Goal: Task Accomplishment & Management: Use online tool/utility

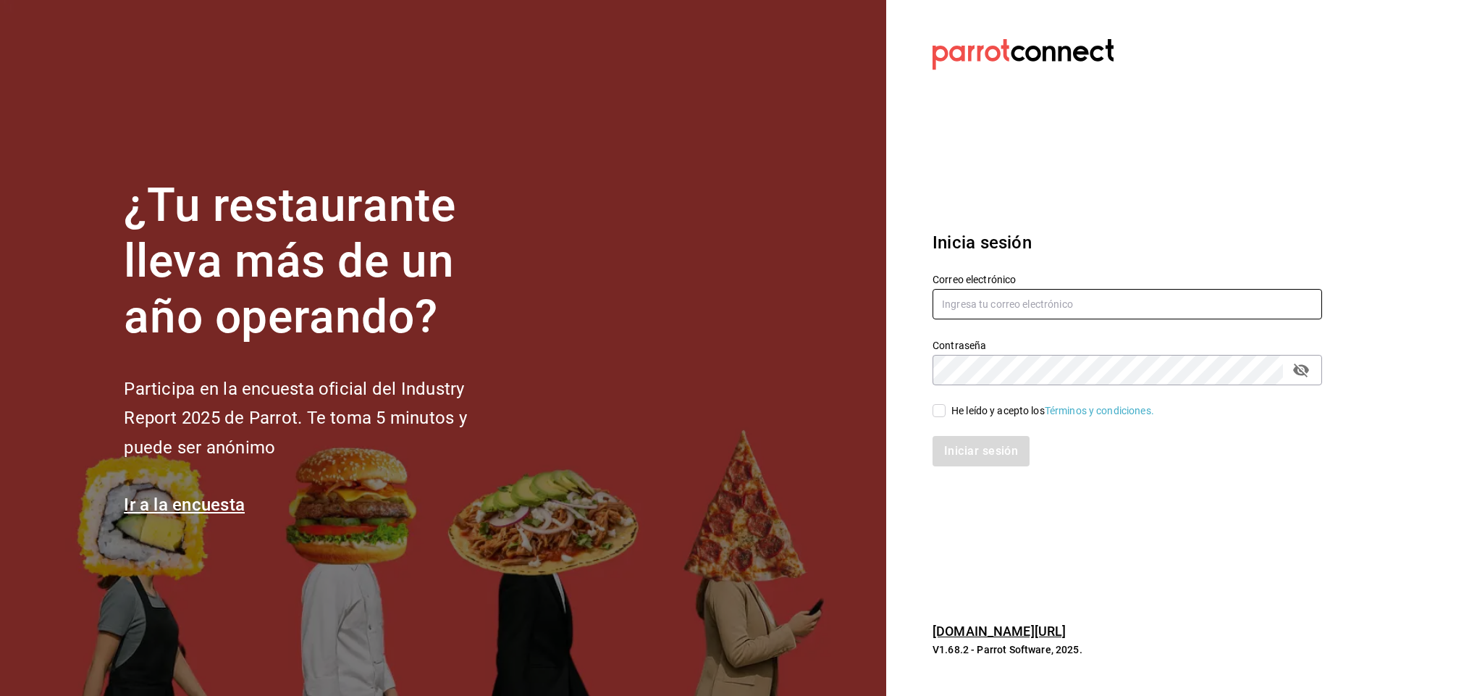
type input "facturacion@parceros.mx"
click at [939, 409] on input "He leído y acepto los Términos y condiciones." at bounding box center [939, 410] width 13 height 13
checkbox input "true"
click at [978, 454] on button "Iniciar sesión" at bounding box center [982, 451] width 98 height 30
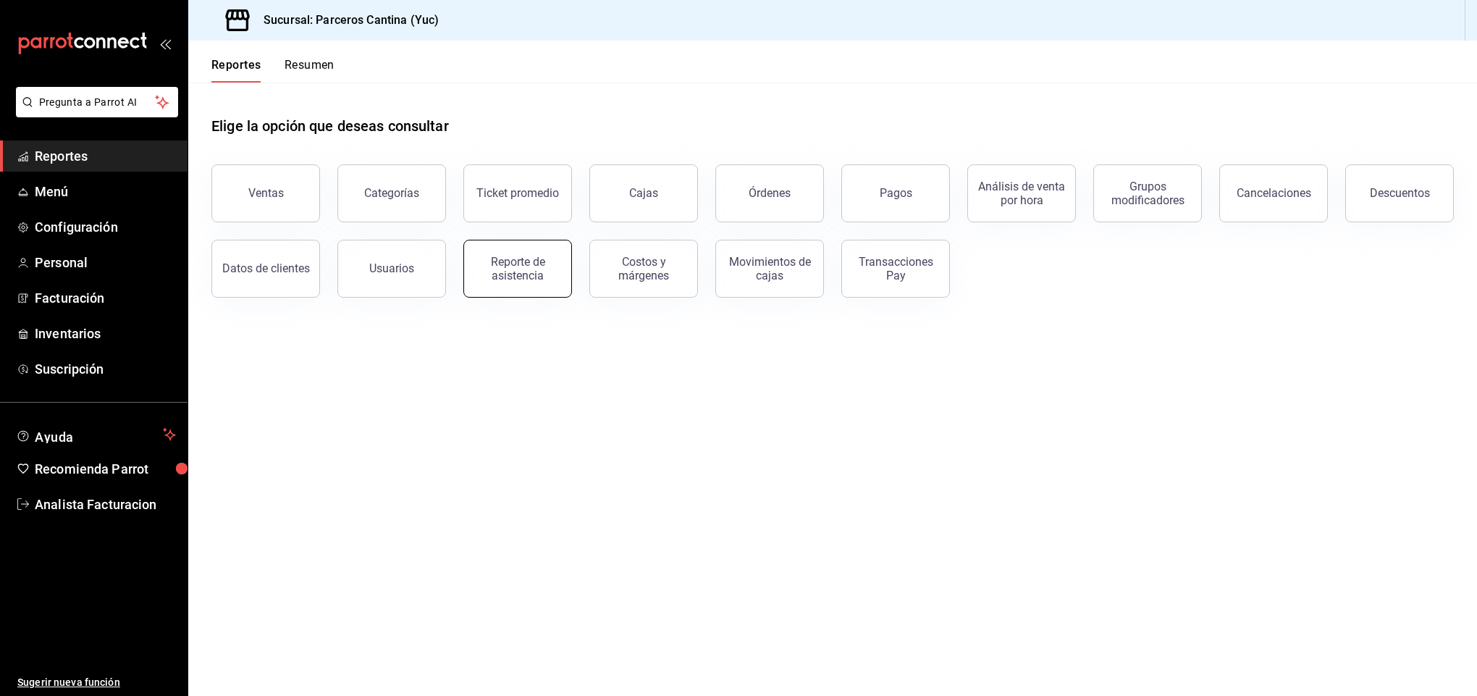
click at [519, 274] on div "Reporte de asistencia" at bounding box center [518, 269] width 90 height 28
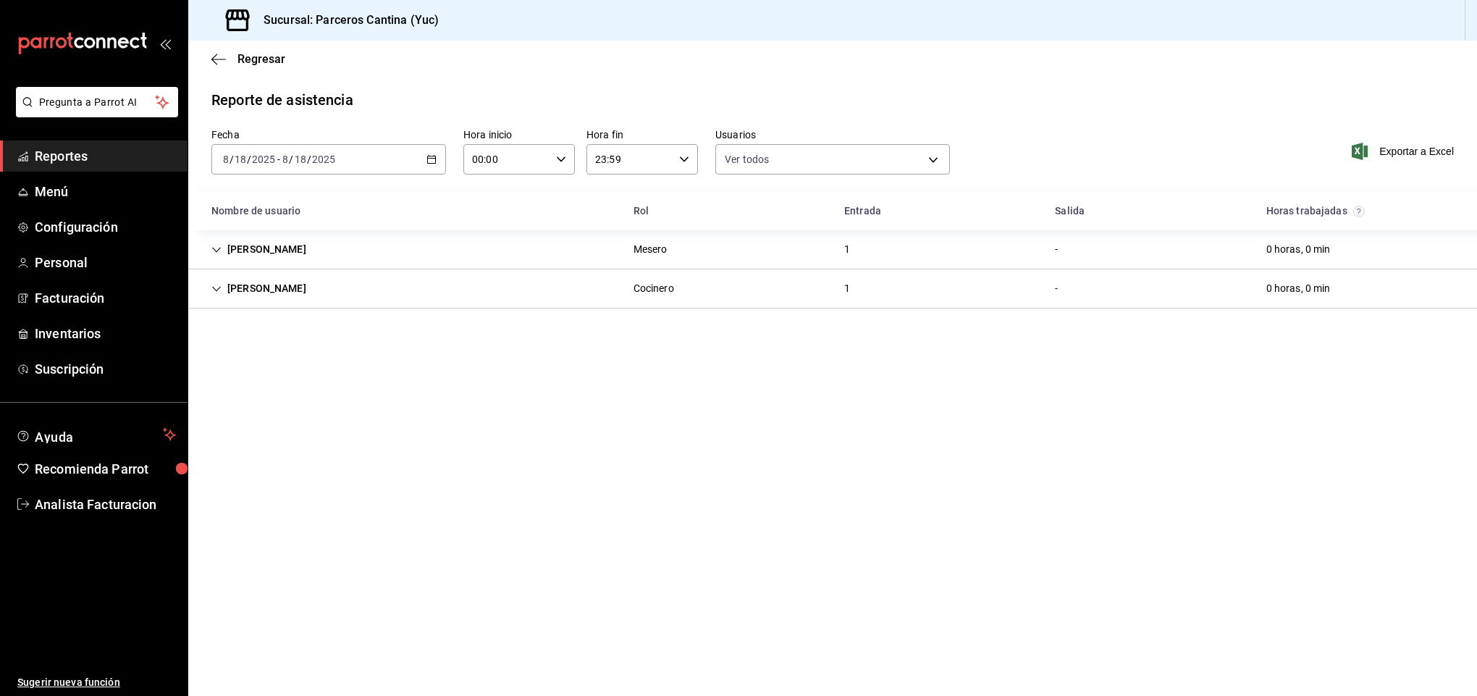
click at [434, 159] on icon "button" at bounding box center [431, 159] width 10 height 10
click at [266, 366] on span "Rango de fechas" at bounding box center [280, 365] width 112 height 15
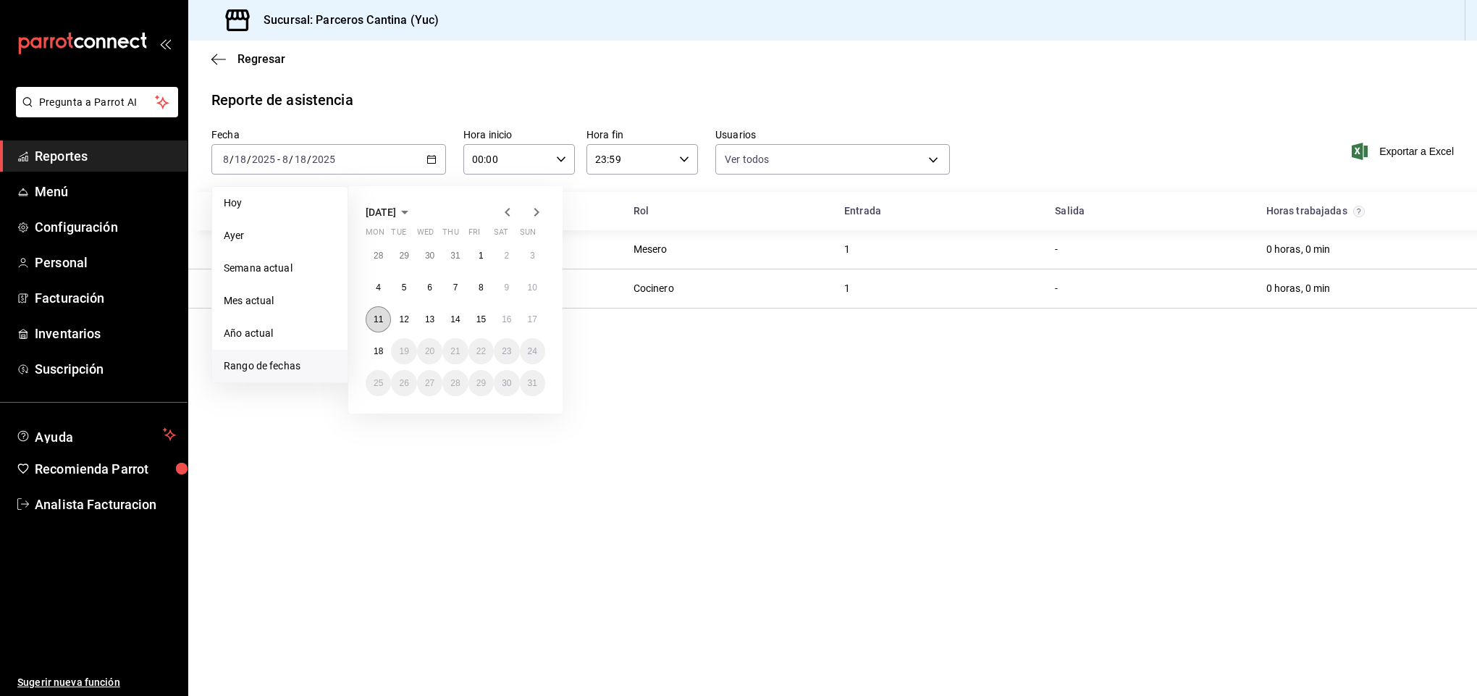
click at [380, 315] on abbr "11" at bounding box center [378, 319] width 9 height 10
click at [532, 317] on abbr "17" at bounding box center [532, 319] width 9 height 10
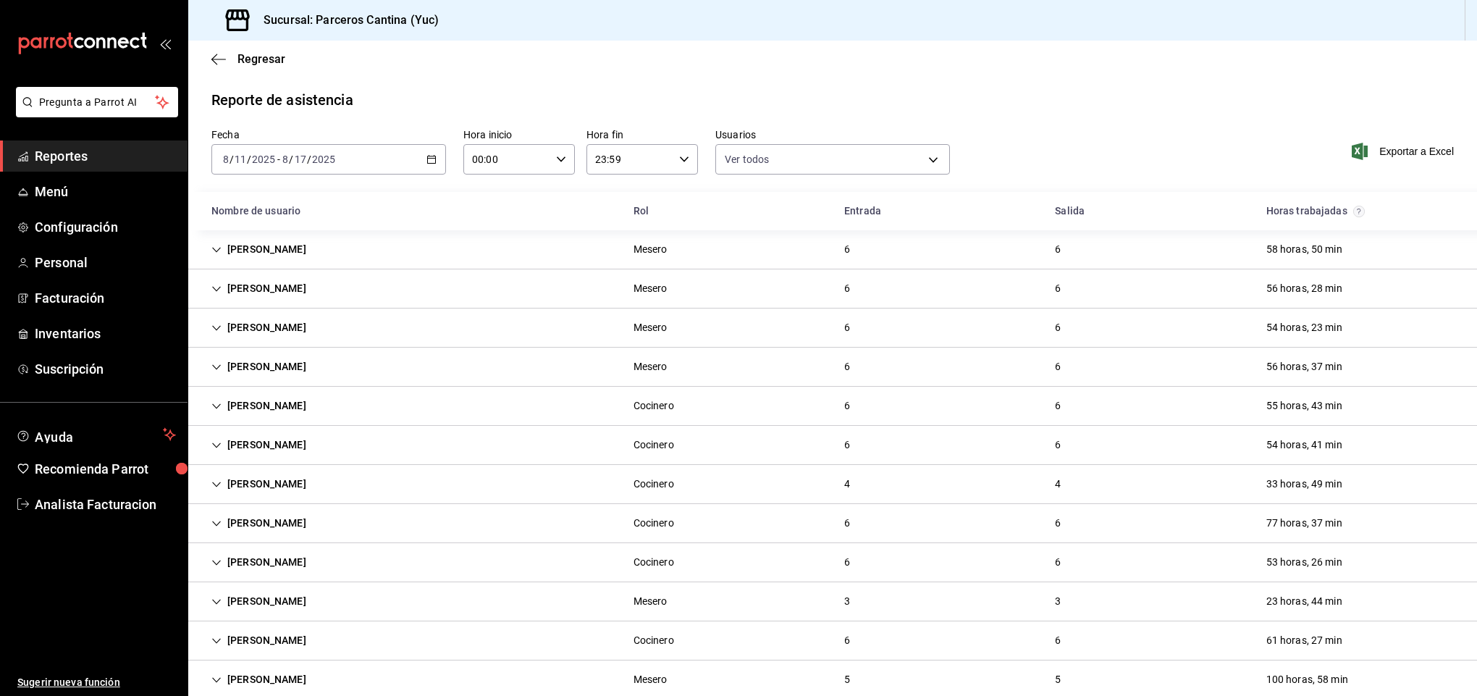
click at [259, 605] on div "[PERSON_NAME]" at bounding box center [259, 601] width 118 height 27
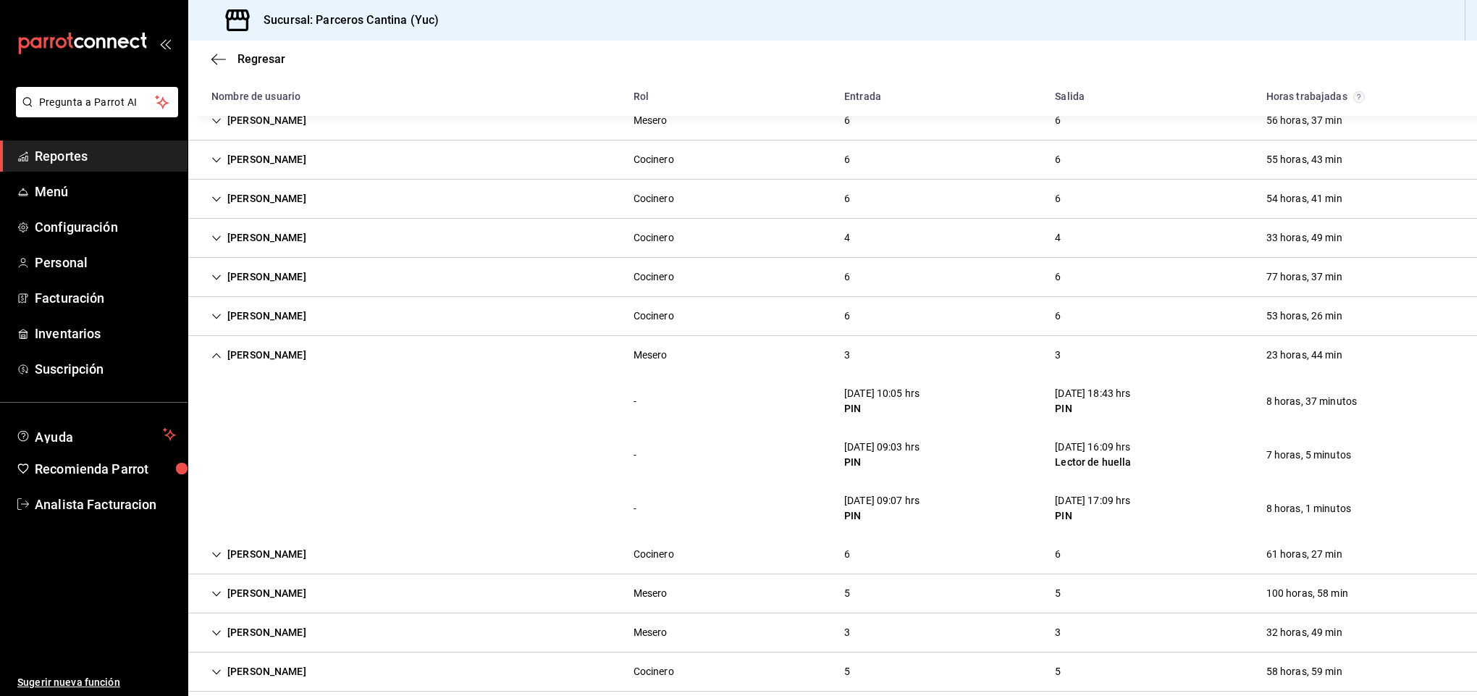
scroll to position [319, 0]
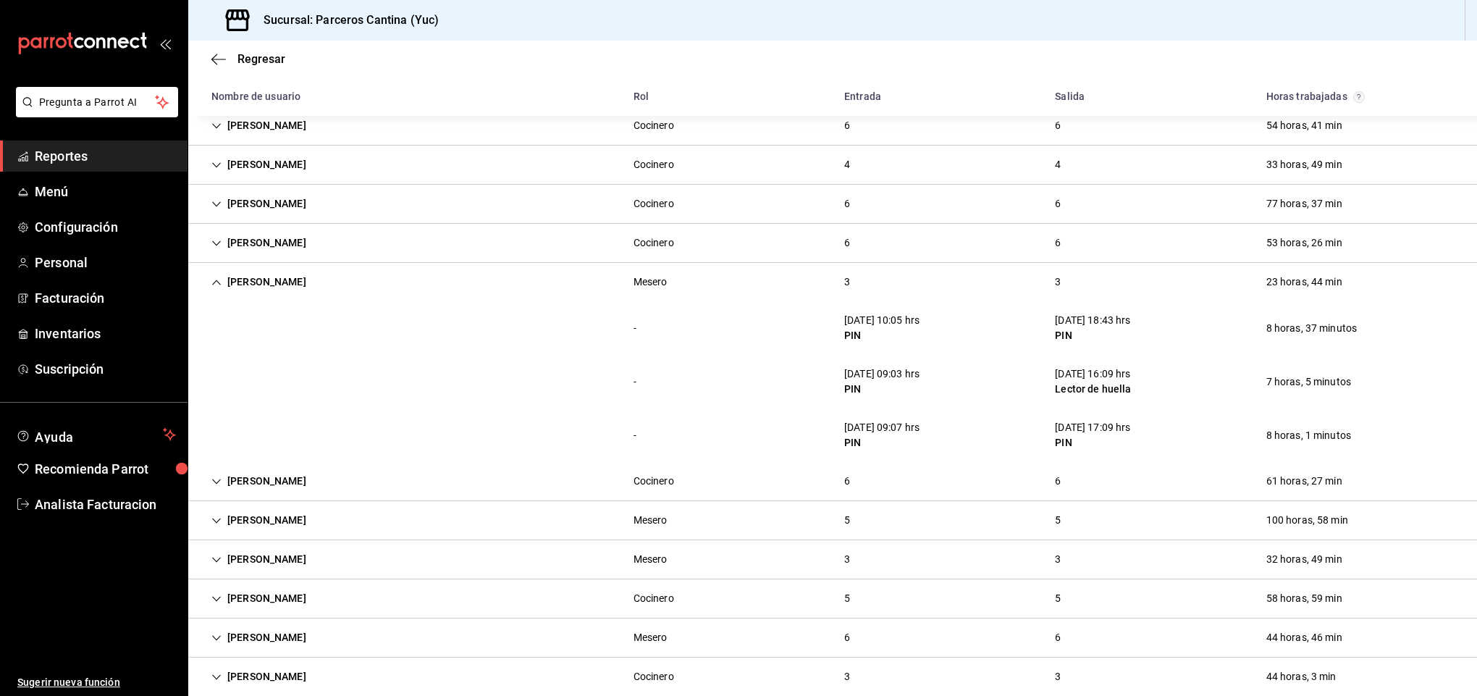
click at [285, 285] on div "[PERSON_NAME]" at bounding box center [259, 282] width 118 height 27
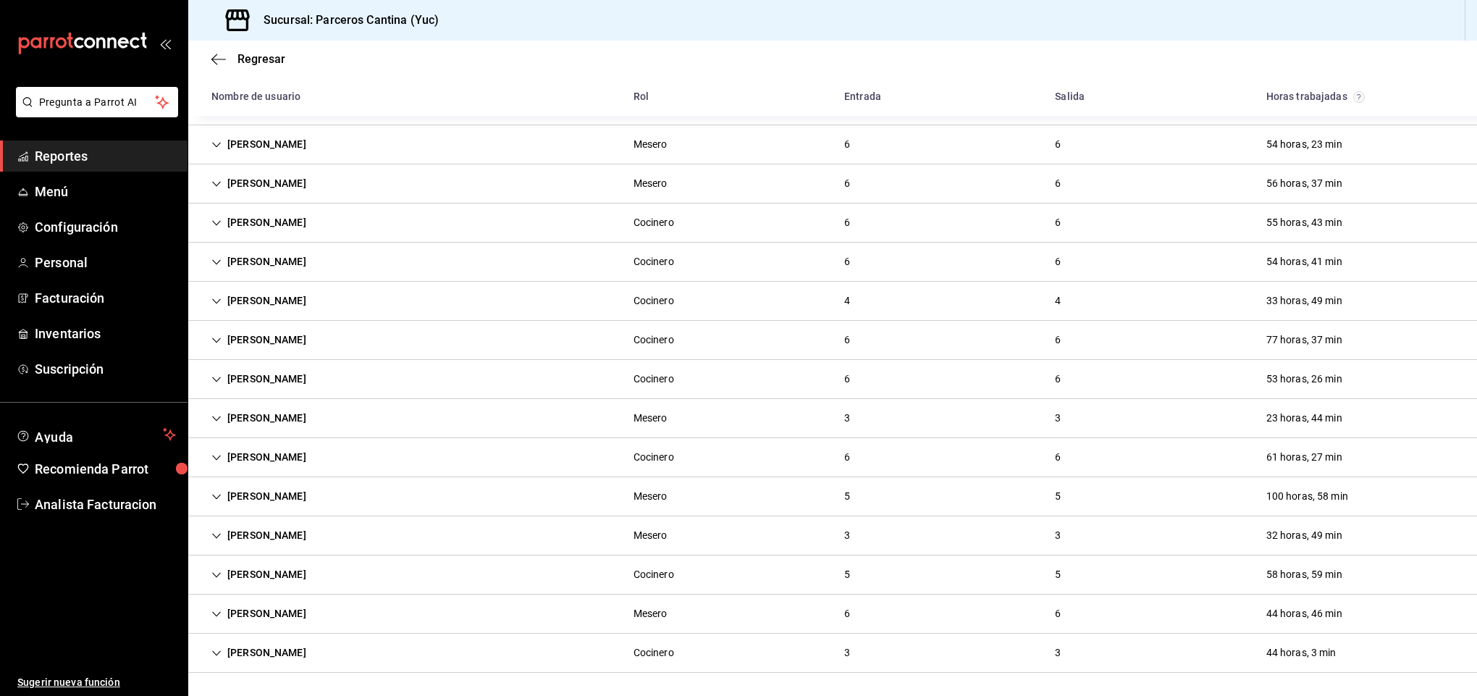
scroll to position [188, 0]
click at [254, 178] on div "[PERSON_NAME]" at bounding box center [259, 183] width 118 height 27
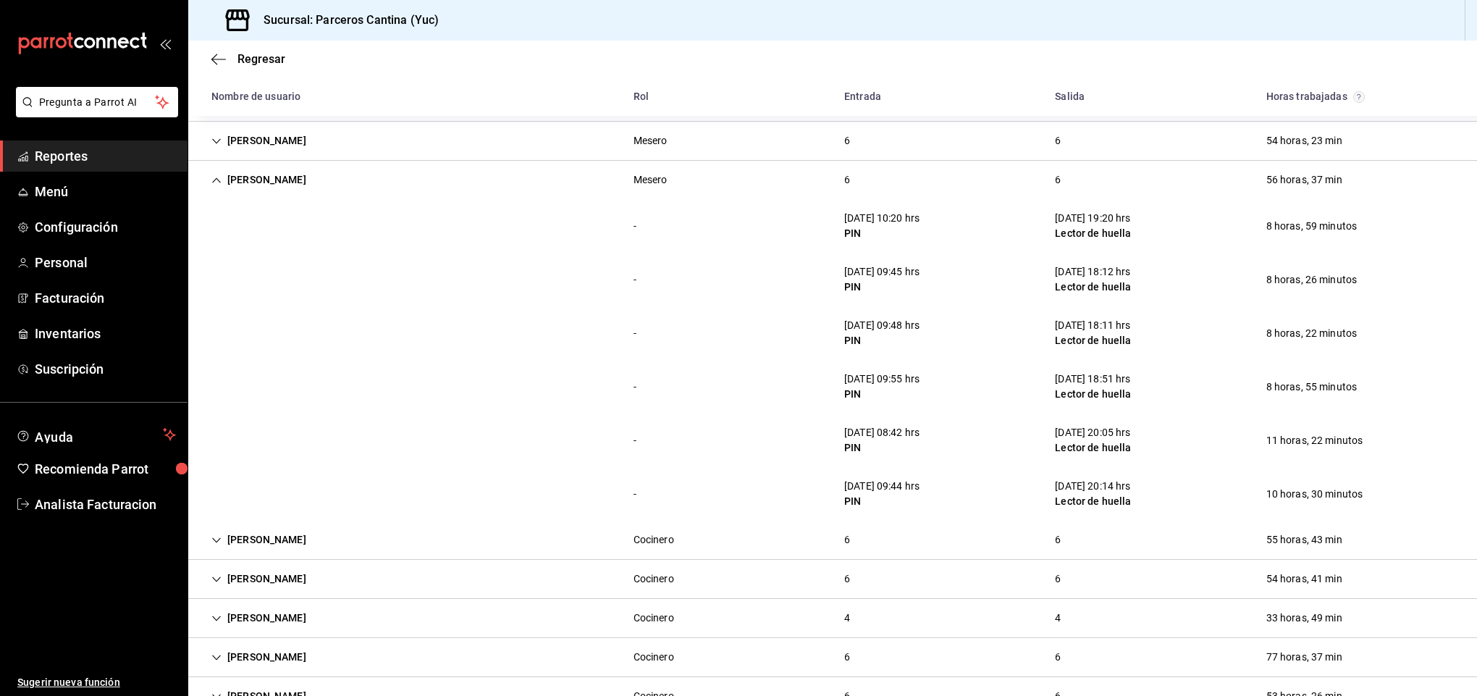
drag, startPoint x: 240, startPoint y: 179, endPoint x: 243, endPoint y: 187, distance: 8.7
click at [241, 180] on div "[PERSON_NAME]" at bounding box center [259, 180] width 118 height 27
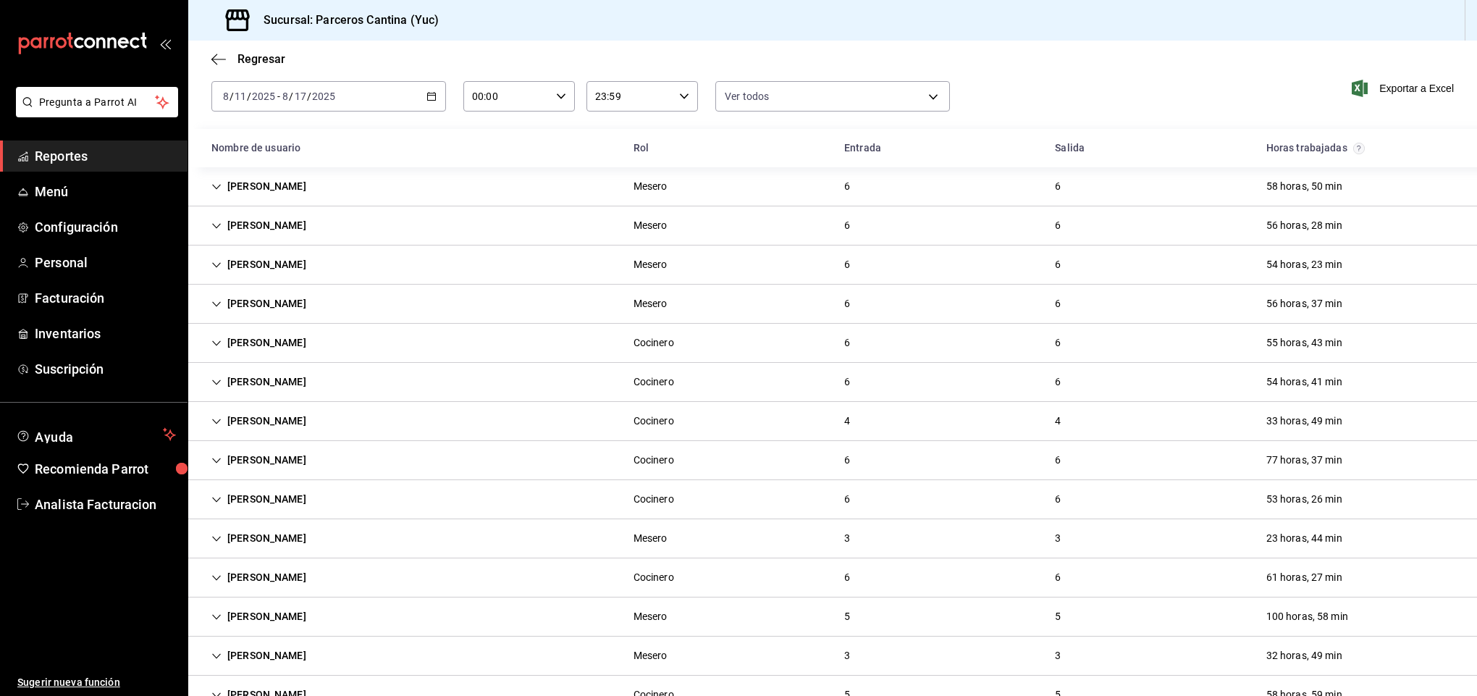
scroll to position [0, 0]
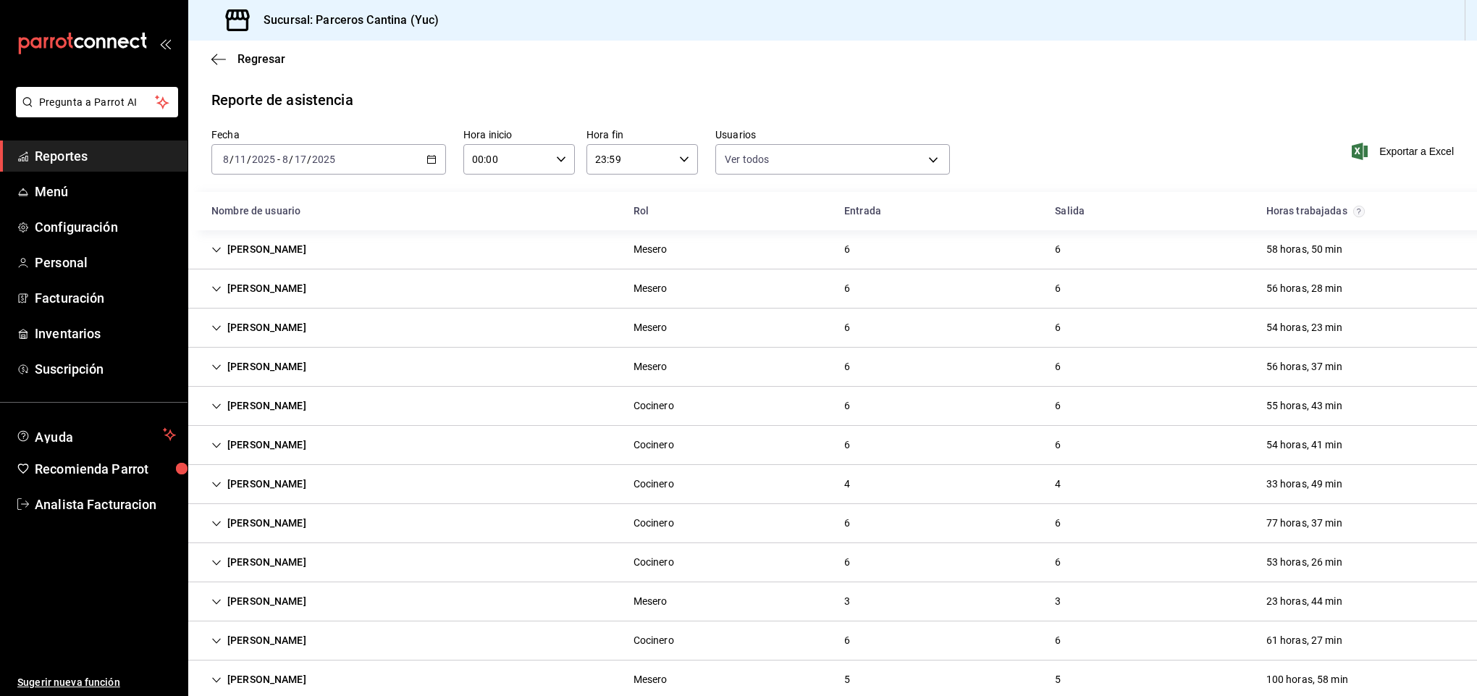
click at [259, 245] on div "[PERSON_NAME]" at bounding box center [259, 249] width 118 height 27
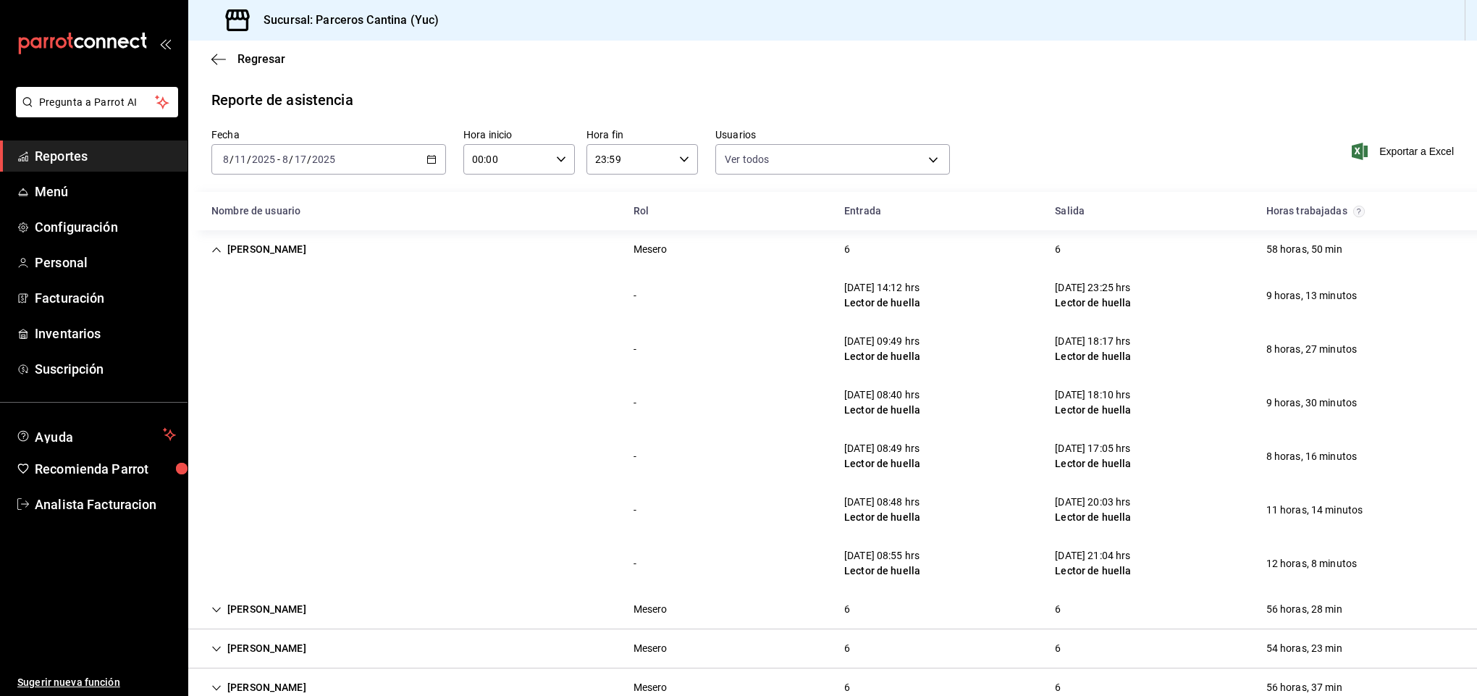
click at [248, 245] on div "[PERSON_NAME]" at bounding box center [259, 249] width 118 height 27
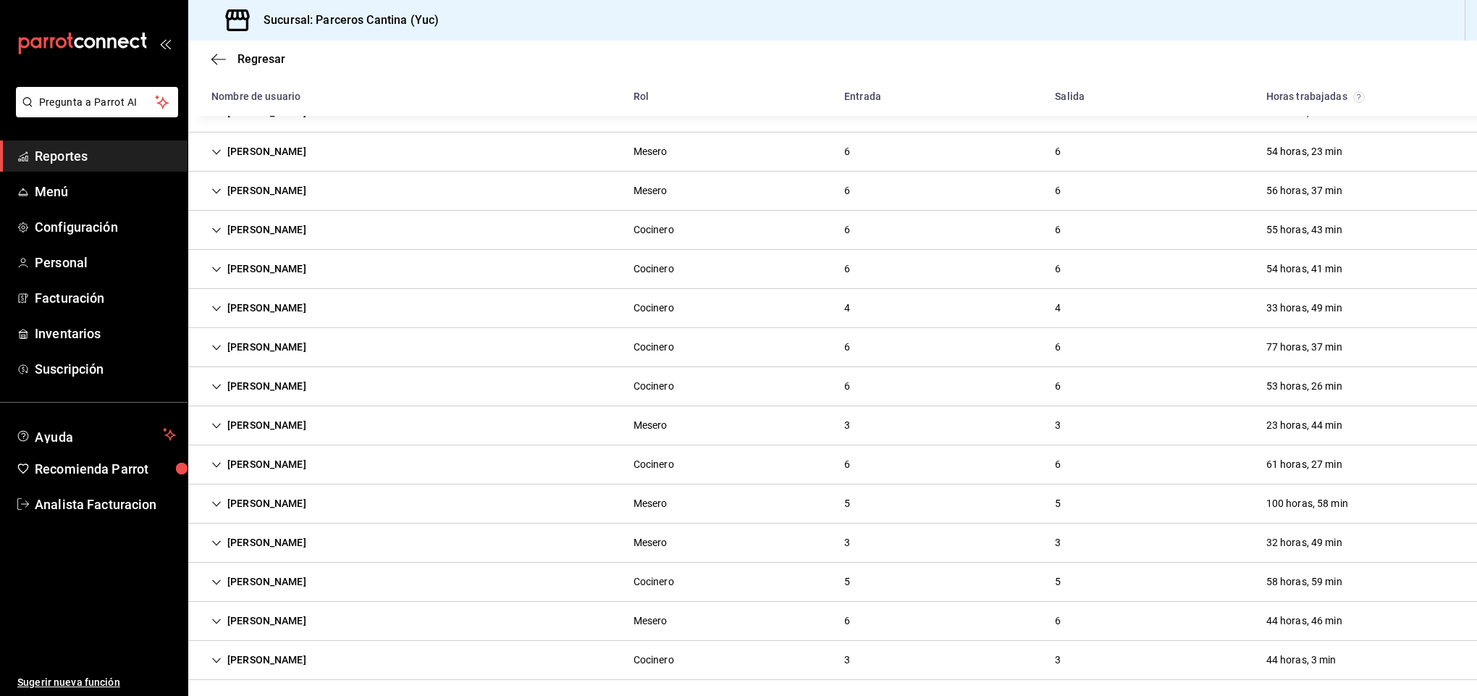
scroll to position [172, 0]
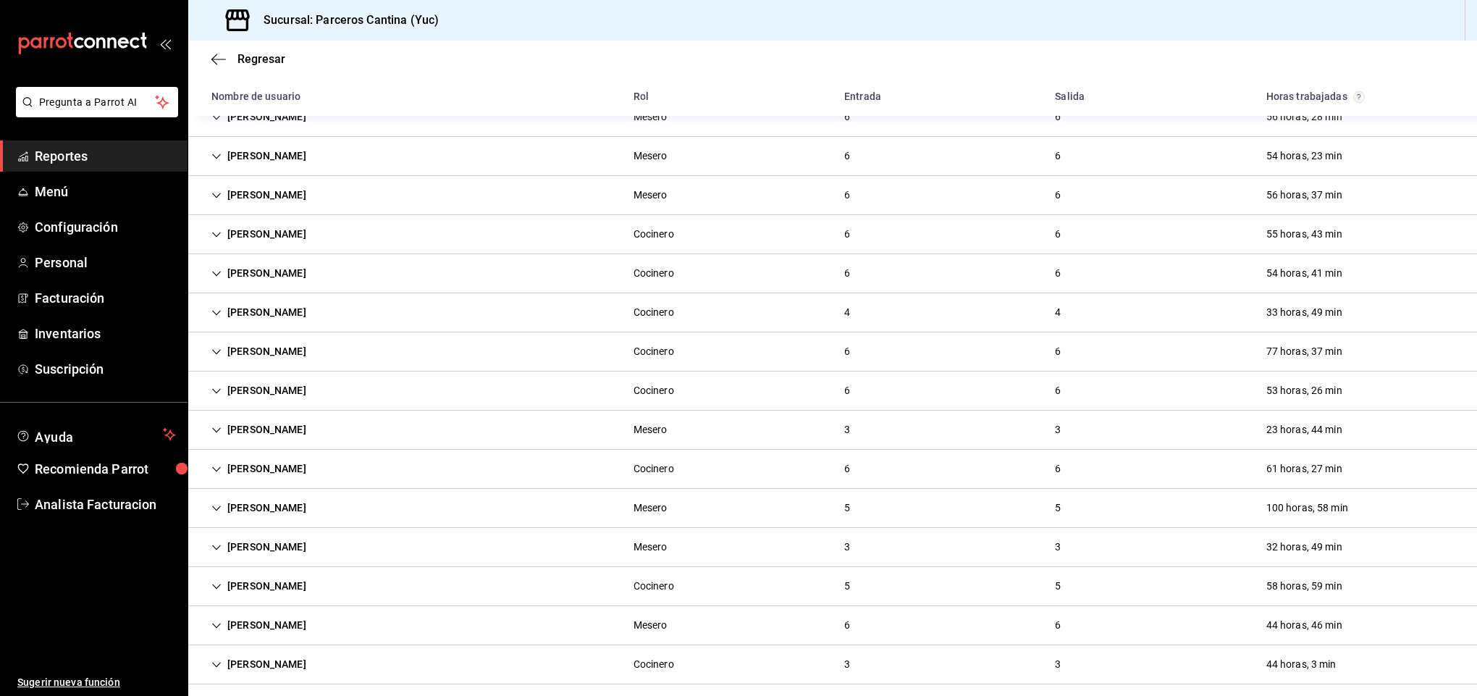
click at [248, 510] on div "[PERSON_NAME]" at bounding box center [259, 508] width 118 height 27
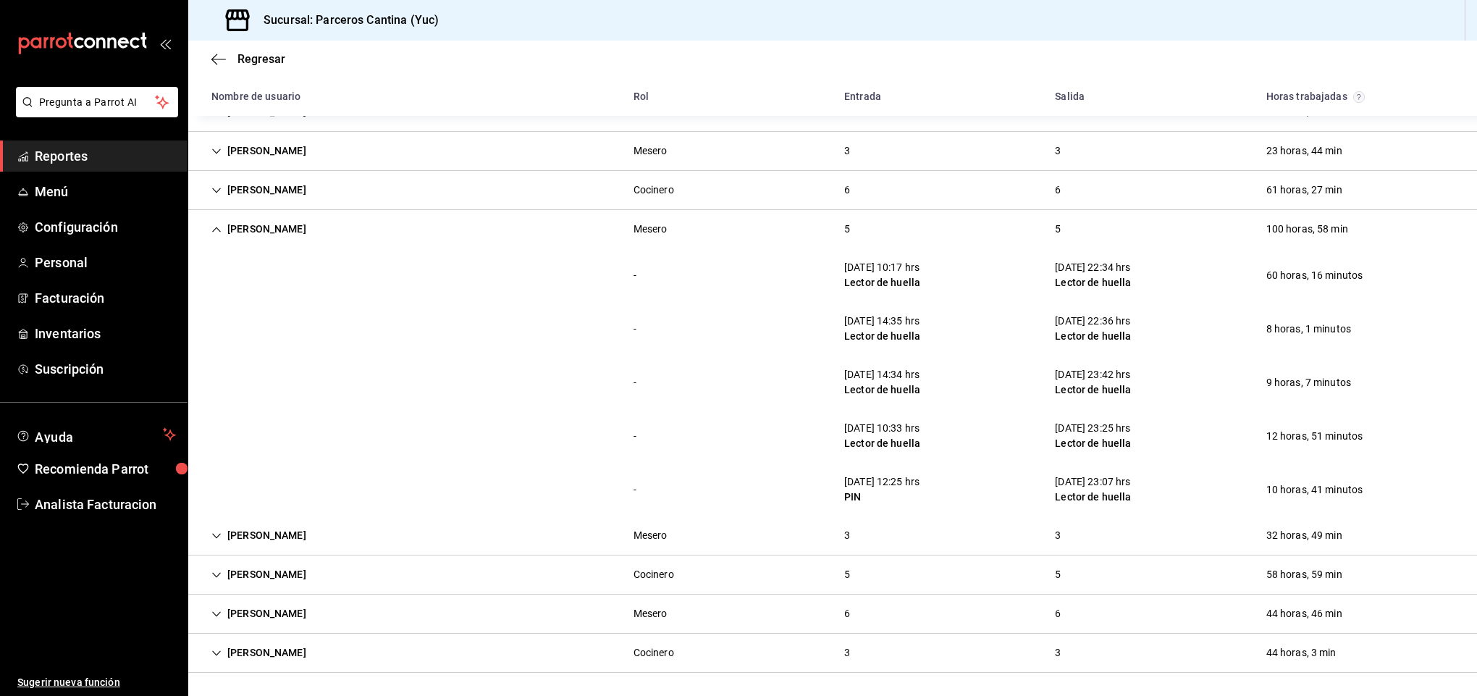
scroll to position [454, 0]
click at [303, 226] on div "[PERSON_NAME]" at bounding box center [259, 229] width 118 height 27
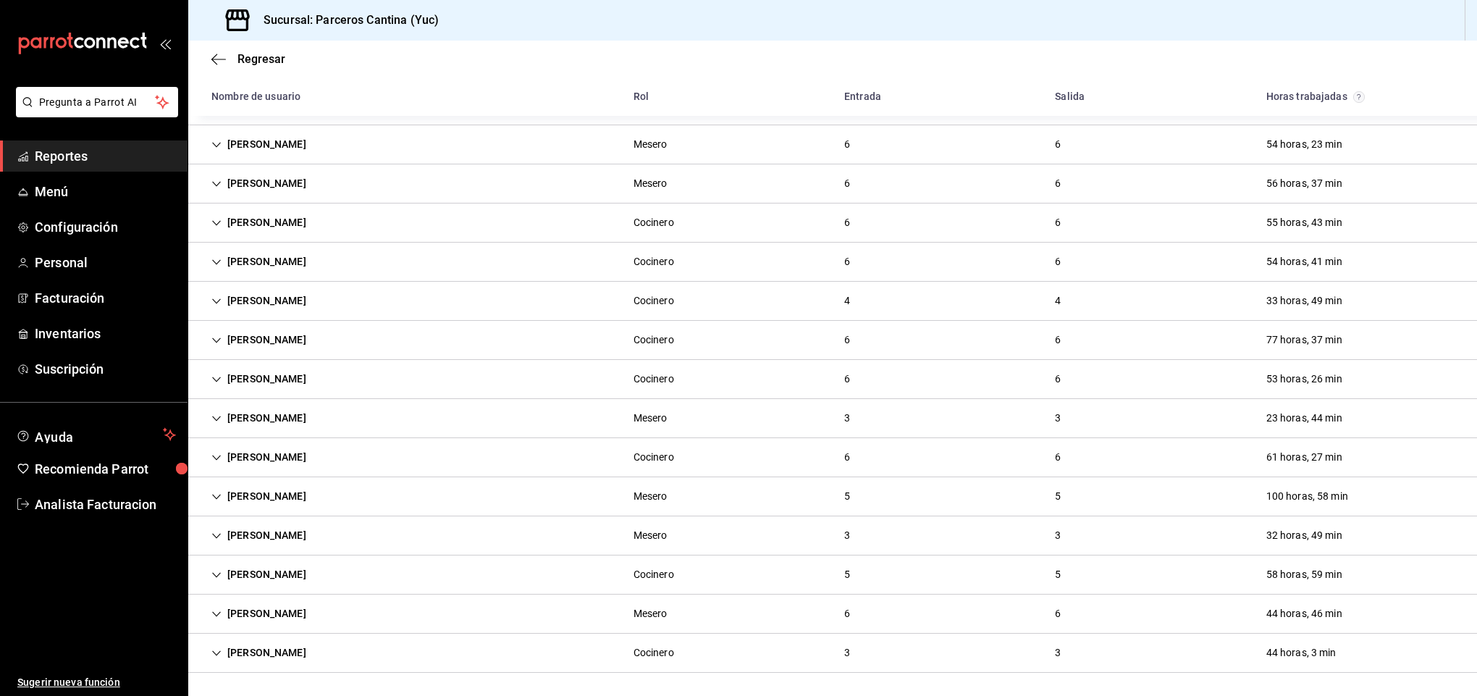
scroll to position [188, 0]
click at [264, 492] on div "[PERSON_NAME]" at bounding box center [259, 496] width 118 height 27
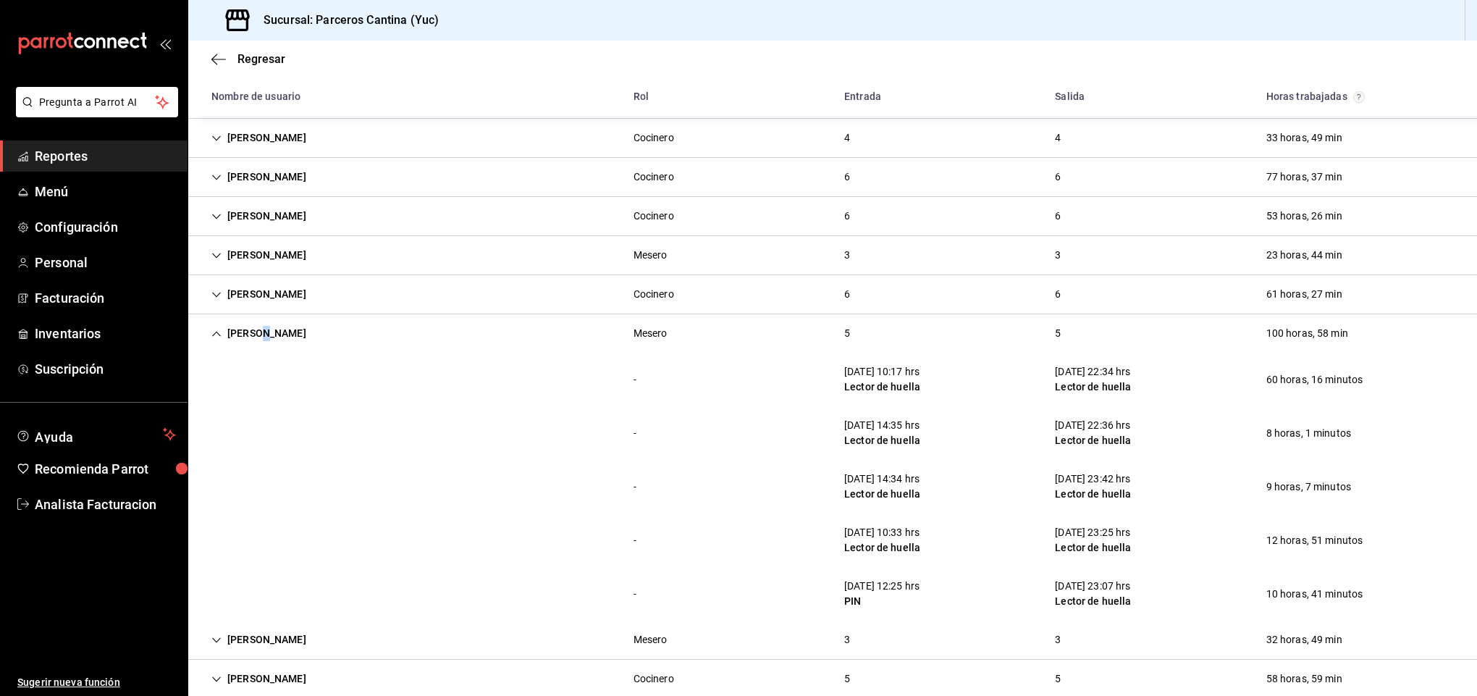
scroll to position [454, 0]
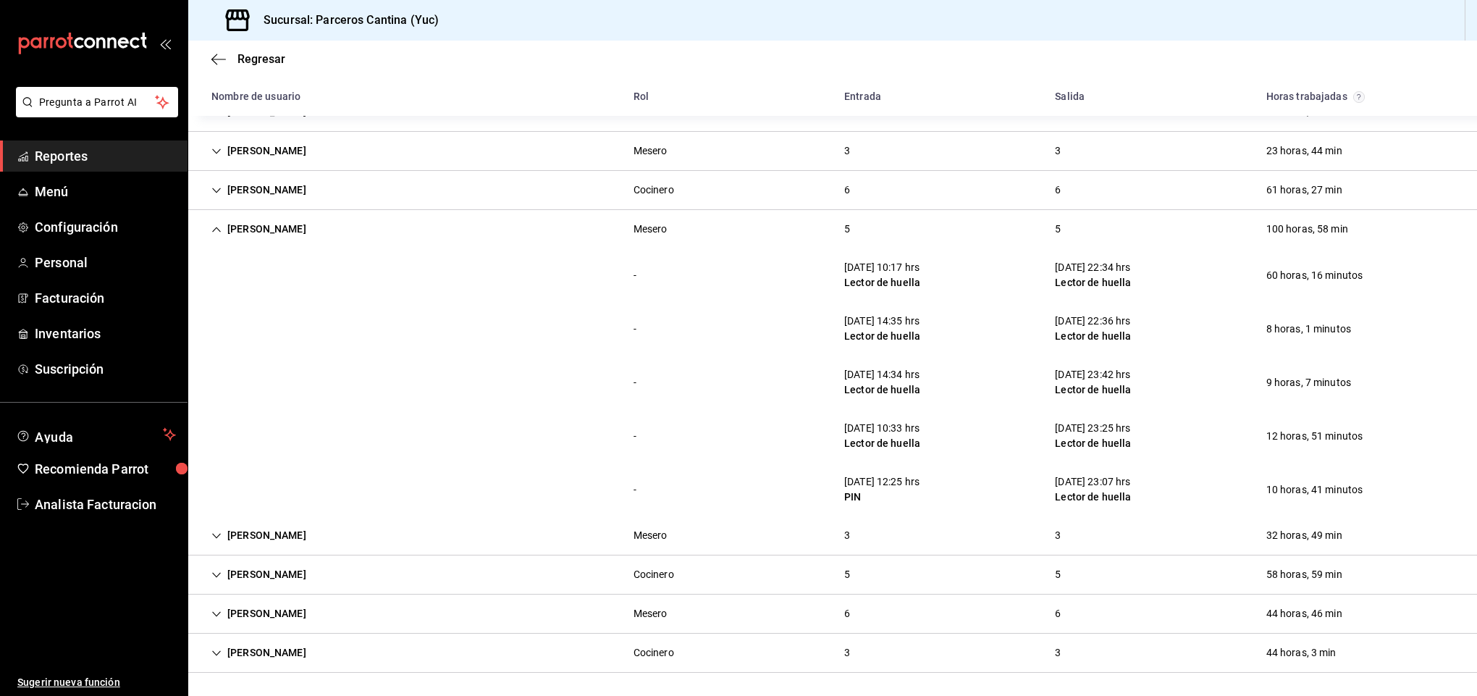
click at [287, 226] on div "[PERSON_NAME]" at bounding box center [259, 229] width 118 height 27
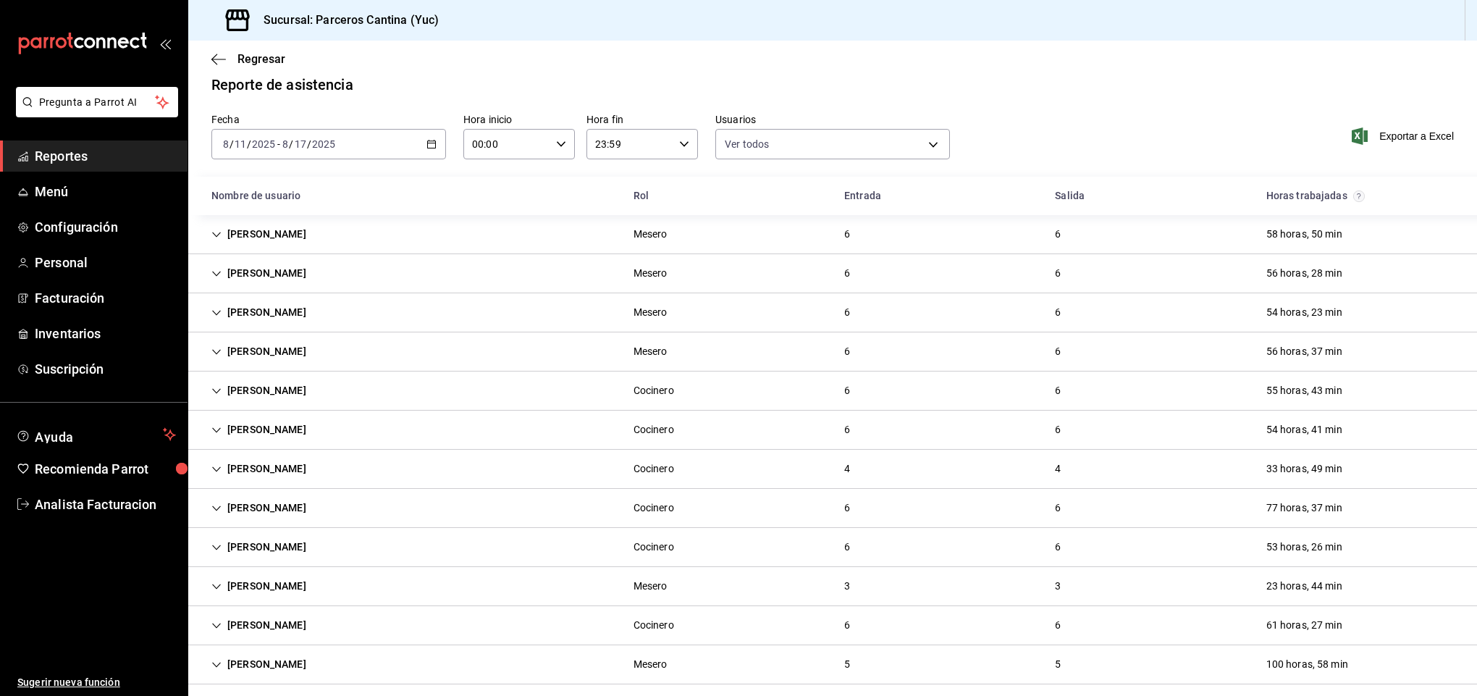
scroll to position [0, 0]
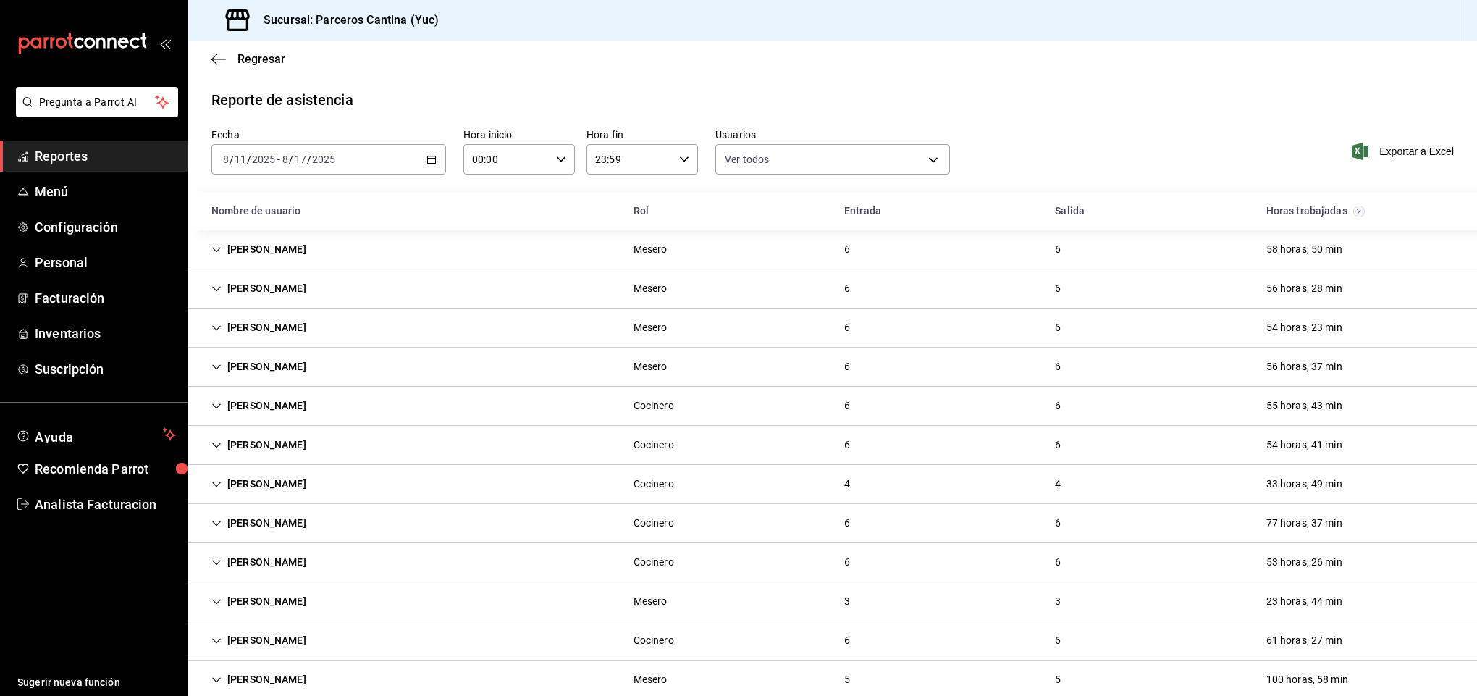
click at [254, 289] on div "[PERSON_NAME]" at bounding box center [259, 288] width 118 height 27
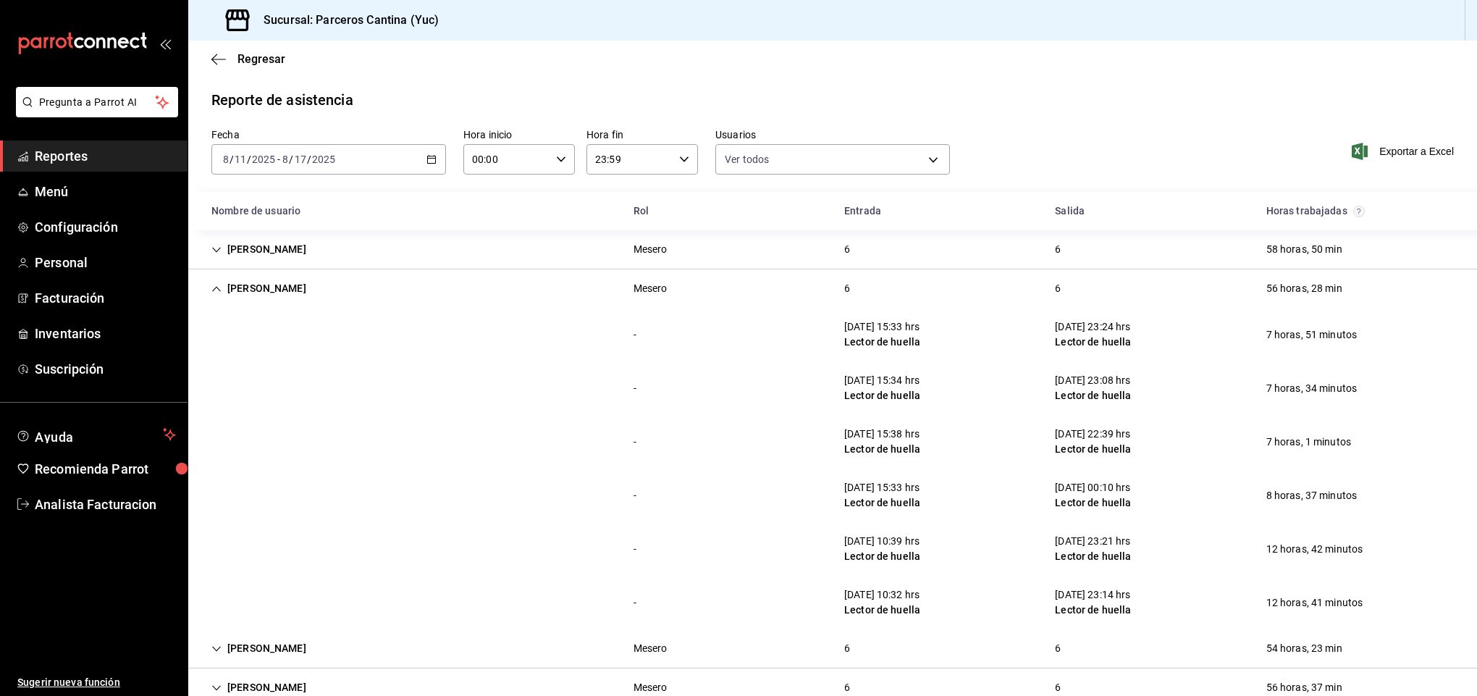
click at [283, 281] on div "[PERSON_NAME]" at bounding box center [259, 288] width 118 height 27
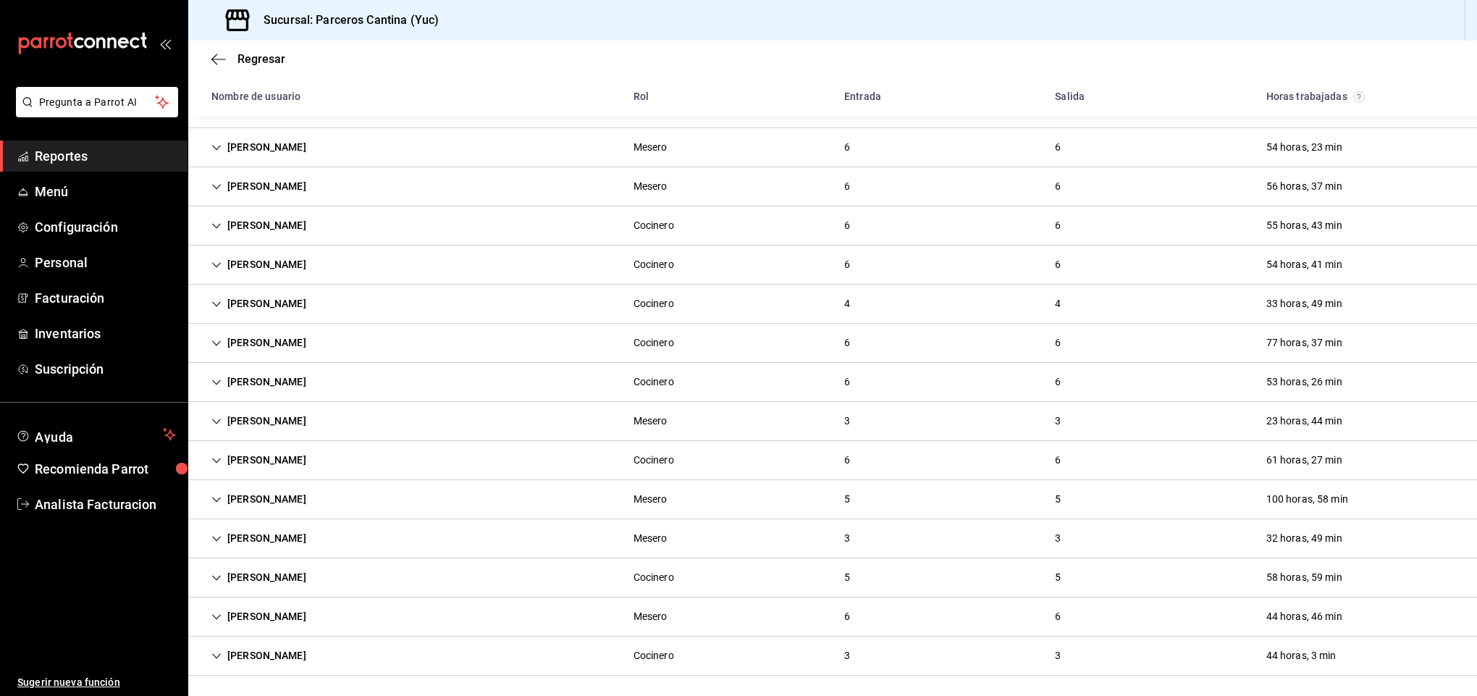
scroll to position [188, 0]
click at [280, 498] on div "[PERSON_NAME]" at bounding box center [259, 496] width 118 height 27
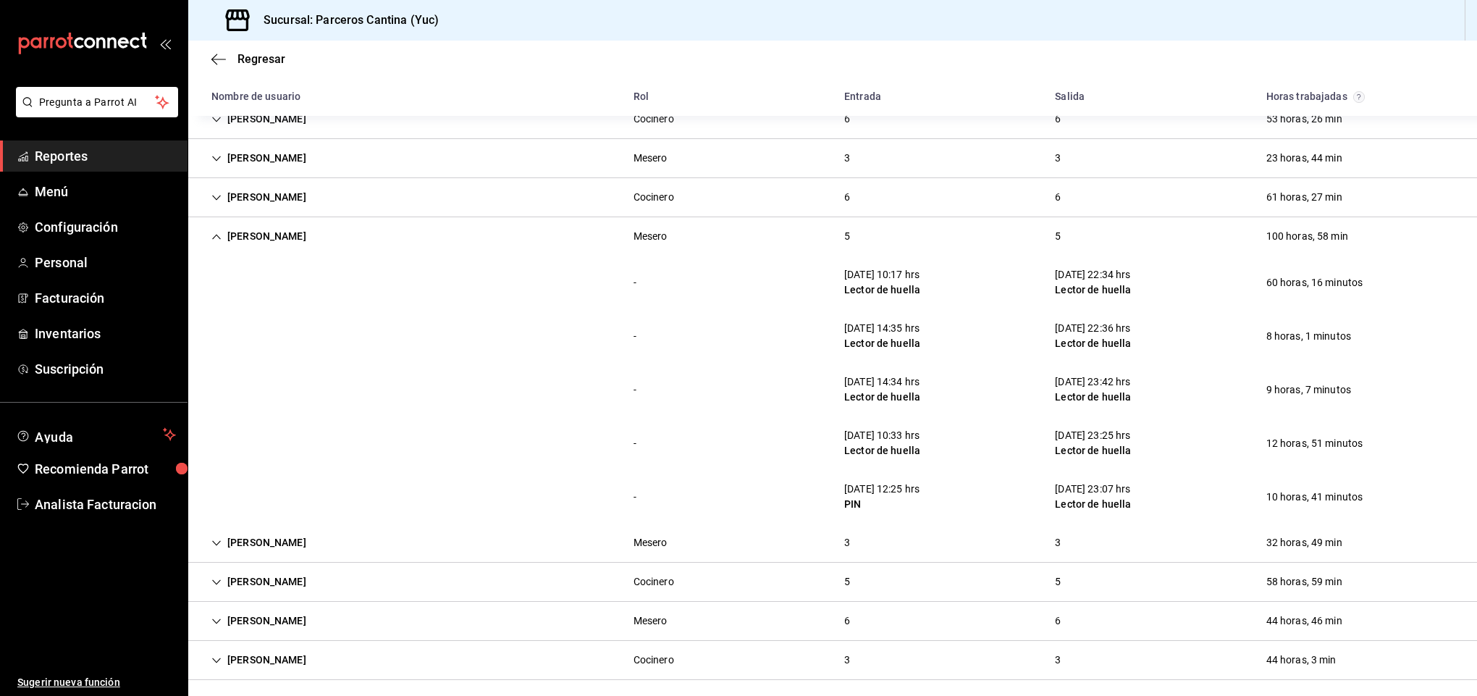
scroll to position [454, 0]
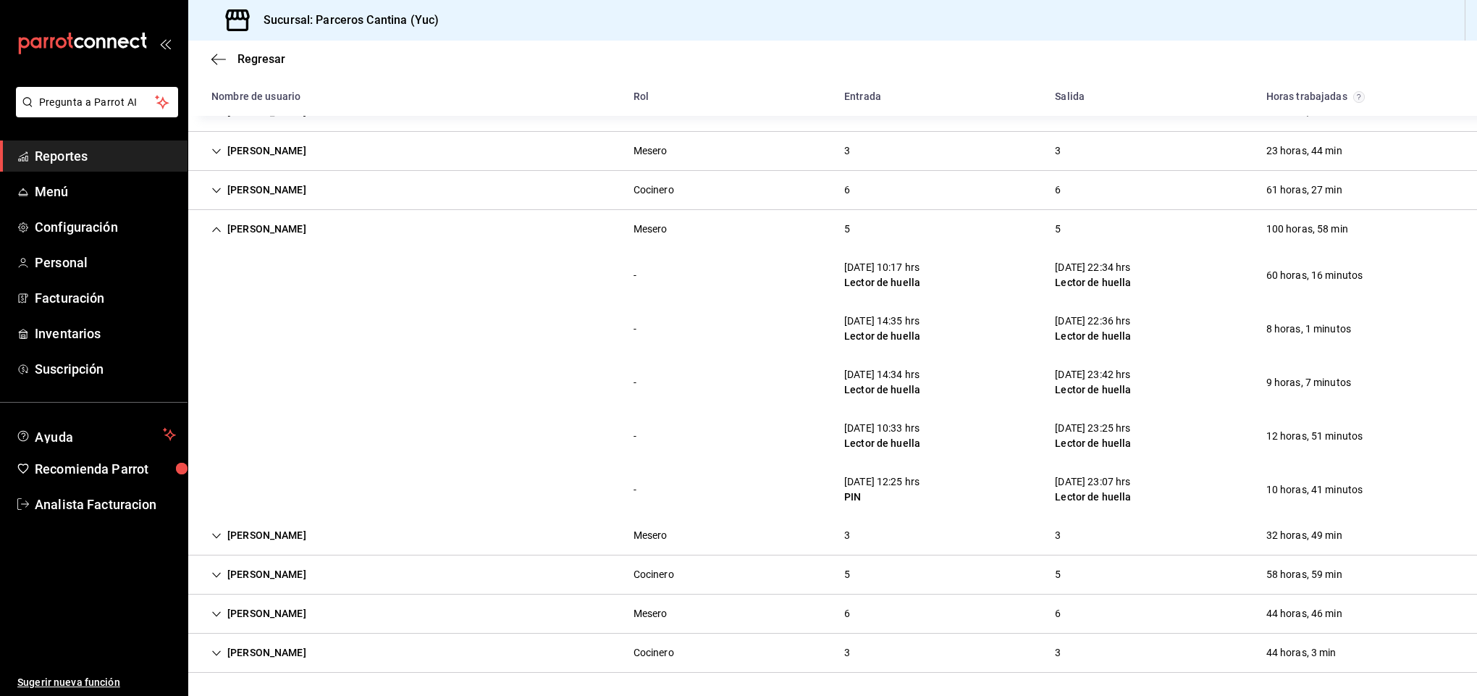
click at [282, 227] on div "[PERSON_NAME]" at bounding box center [259, 229] width 118 height 27
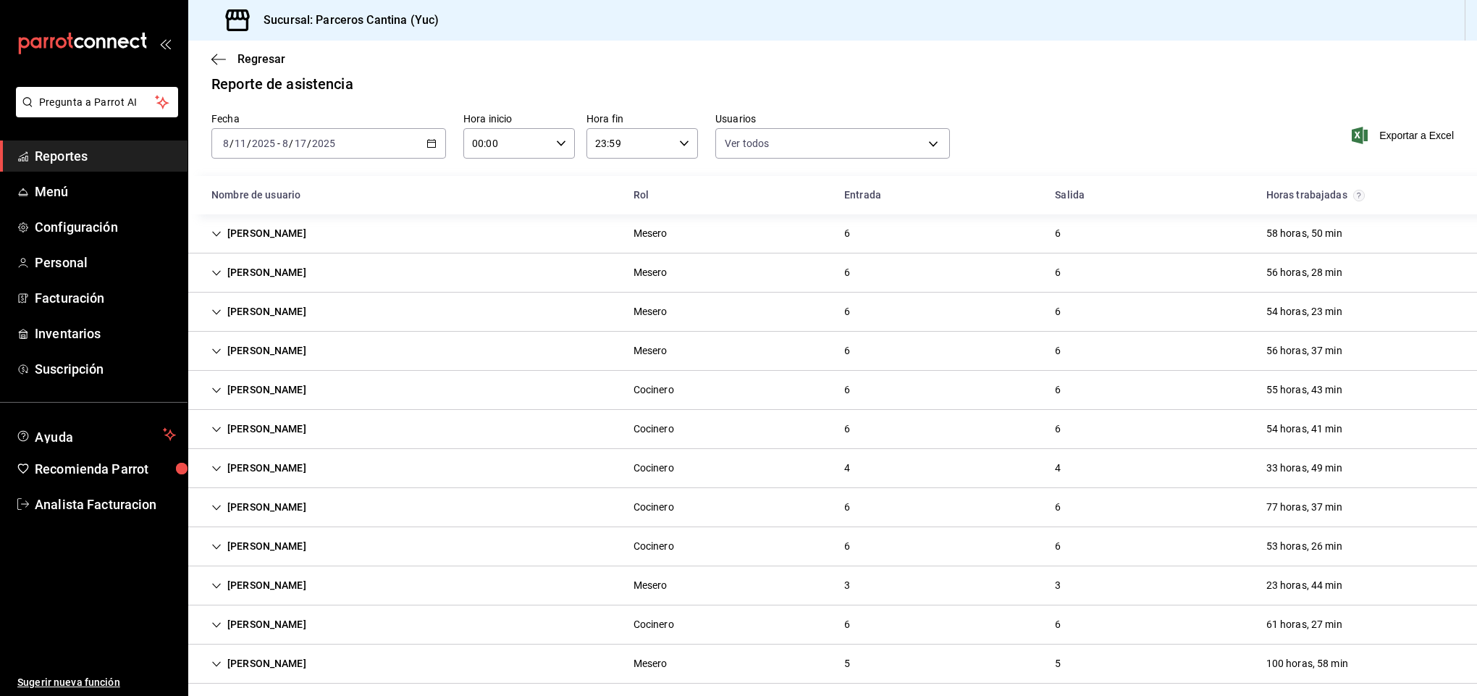
scroll to position [0, 0]
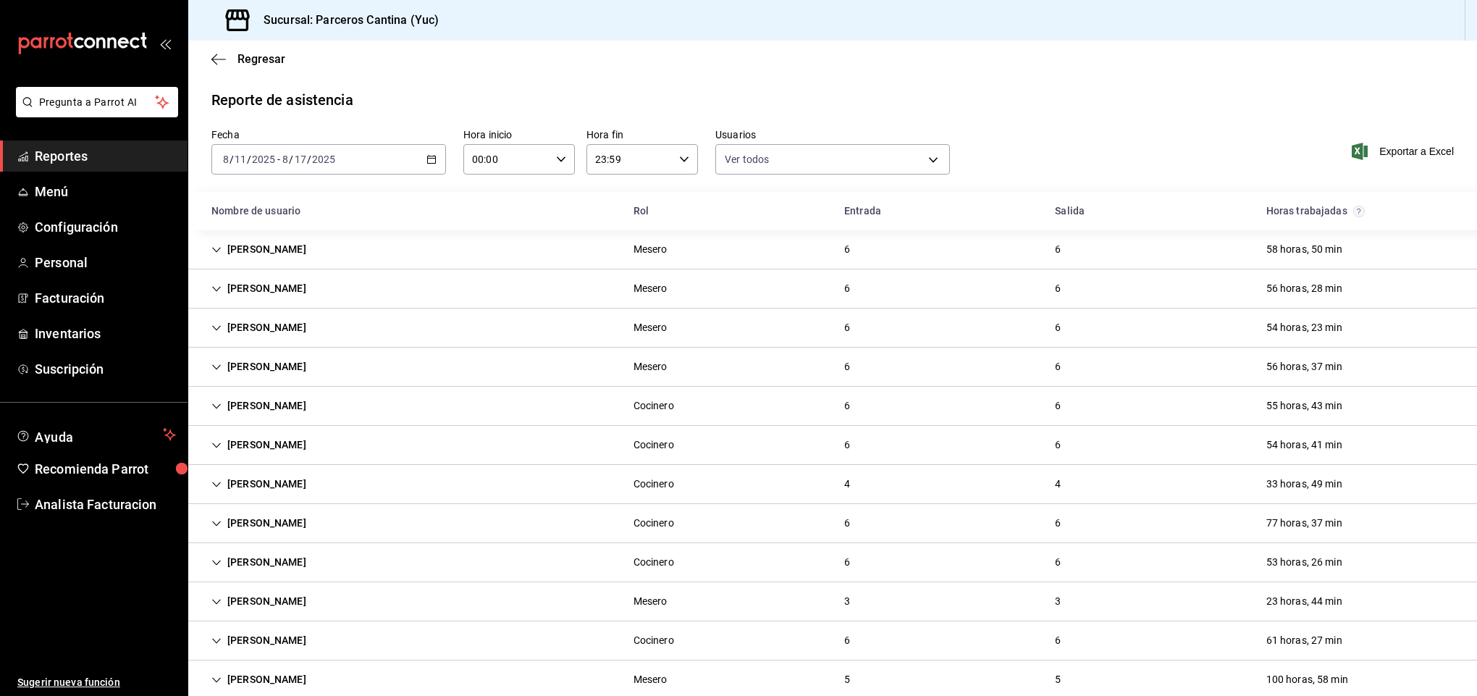
click at [274, 291] on div "[PERSON_NAME]" at bounding box center [259, 288] width 118 height 27
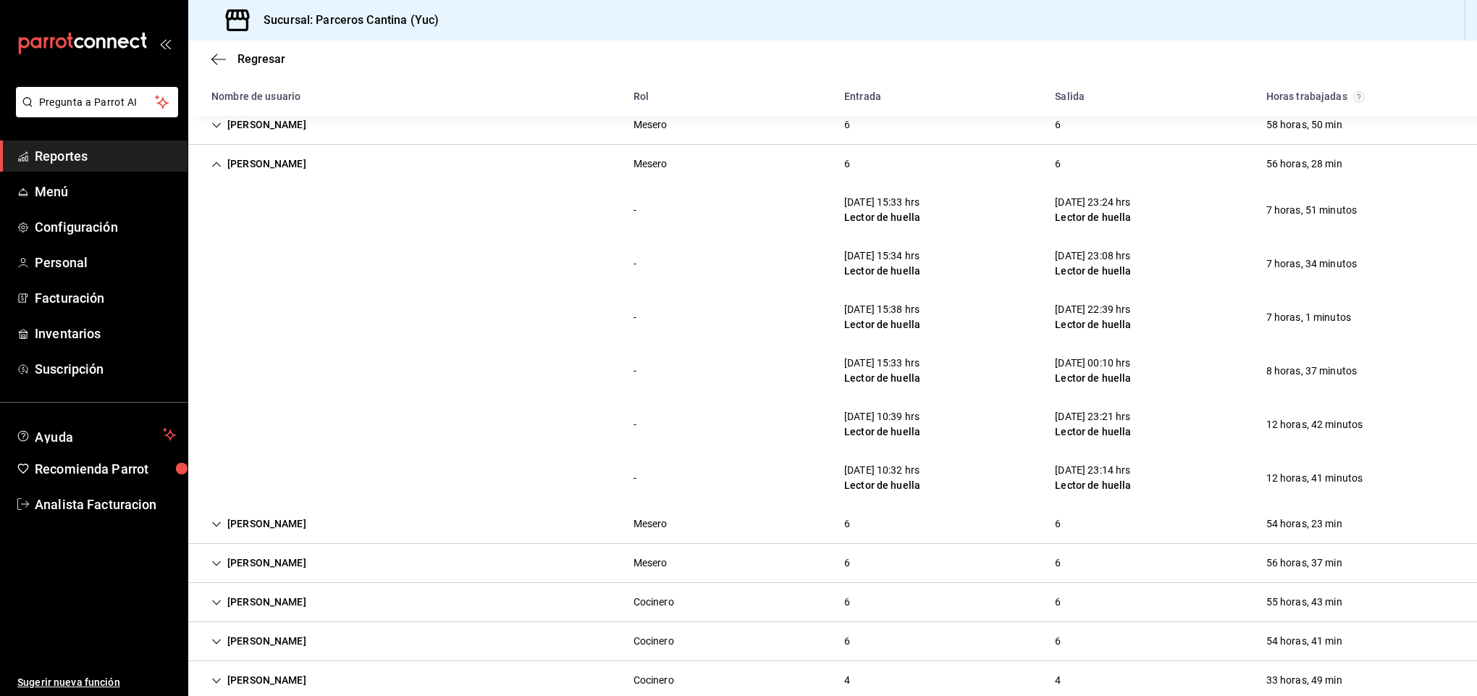
scroll to position [120, 0]
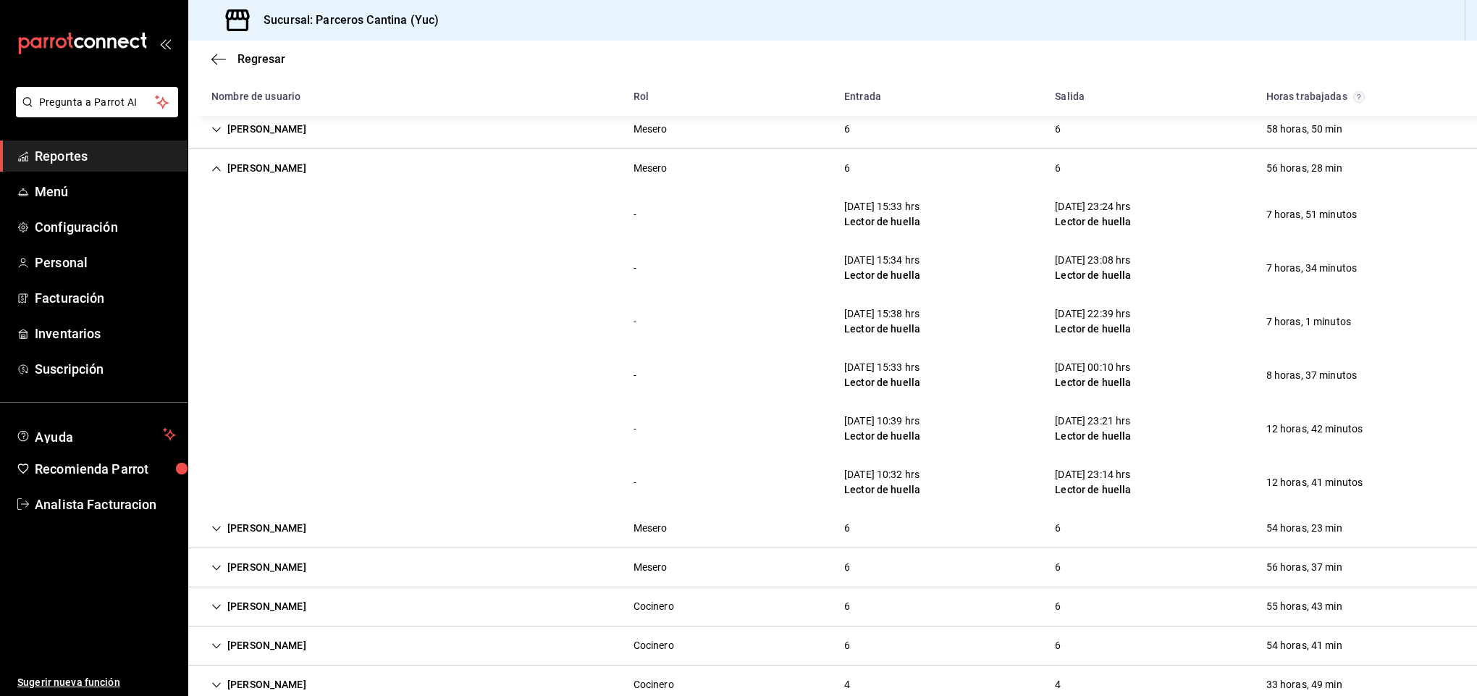
click at [267, 168] on div "[PERSON_NAME]" at bounding box center [259, 168] width 118 height 27
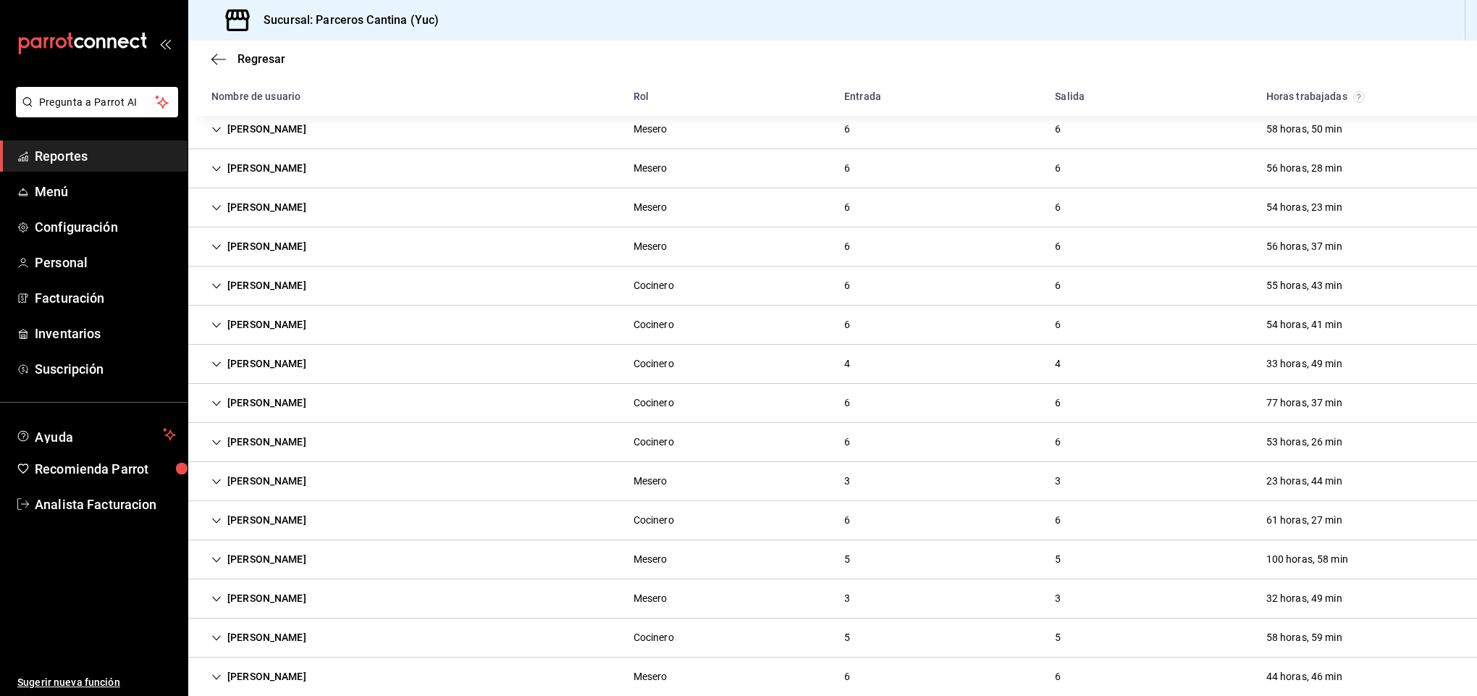
click at [267, 213] on div "[PERSON_NAME]" at bounding box center [259, 207] width 118 height 27
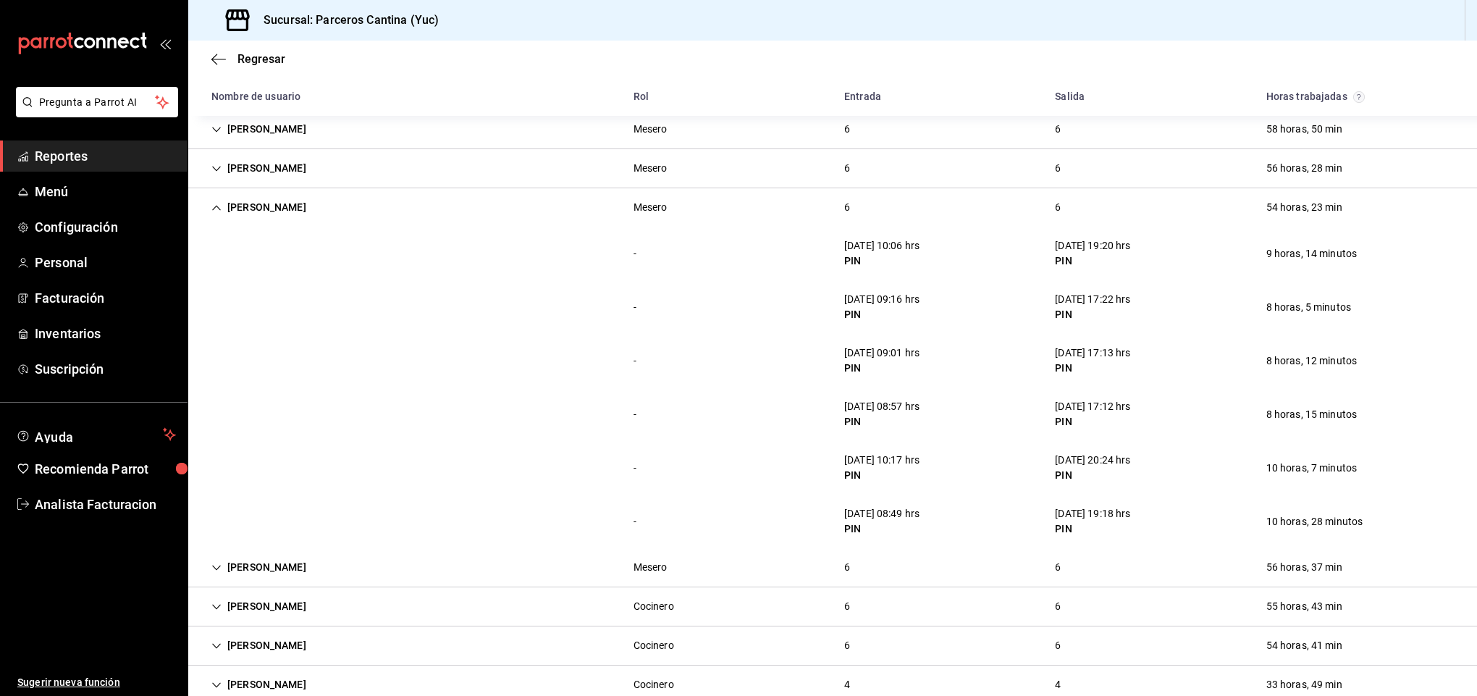
click at [272, 202] on div "[PERSON_NAME]" at bounding box center [259, 207] width 118 height 27
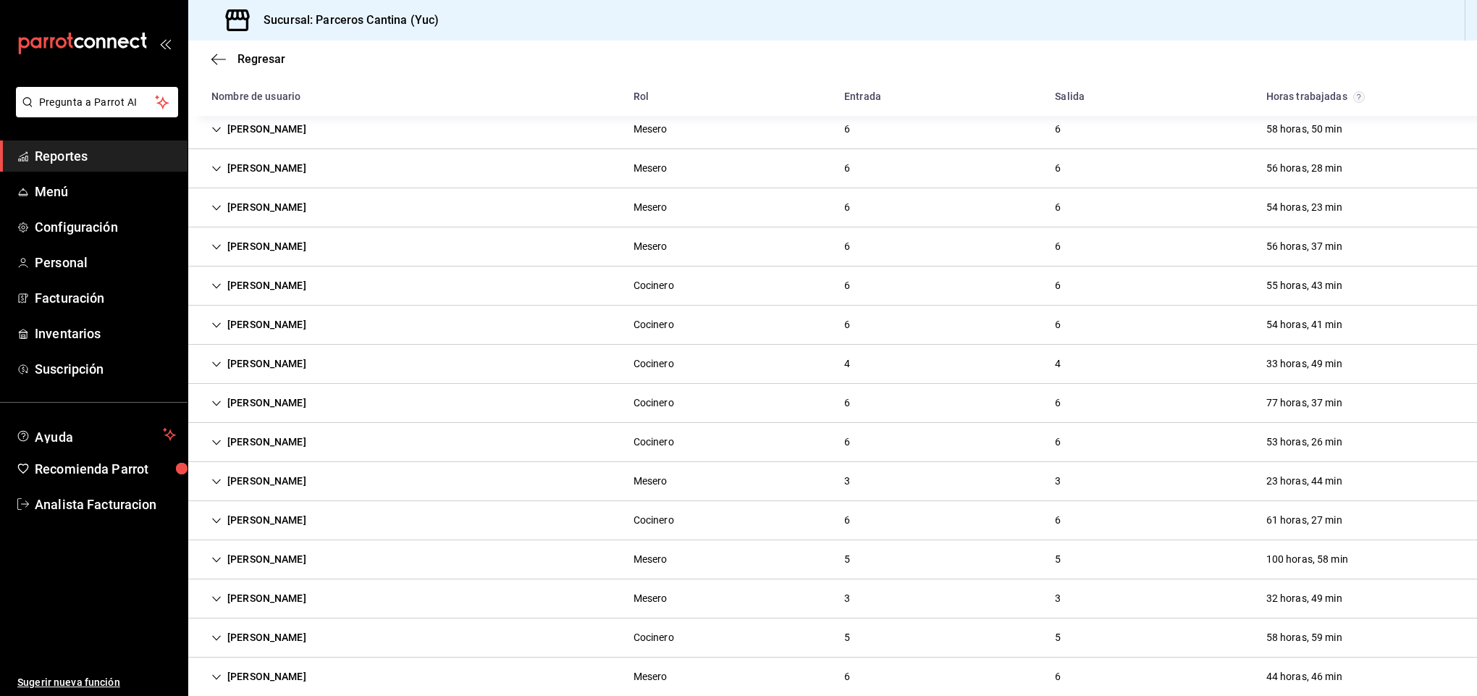
click at [253, 600] on div "[PERSON_NAME]" at bounding box center [259, 598] width 118 height 27
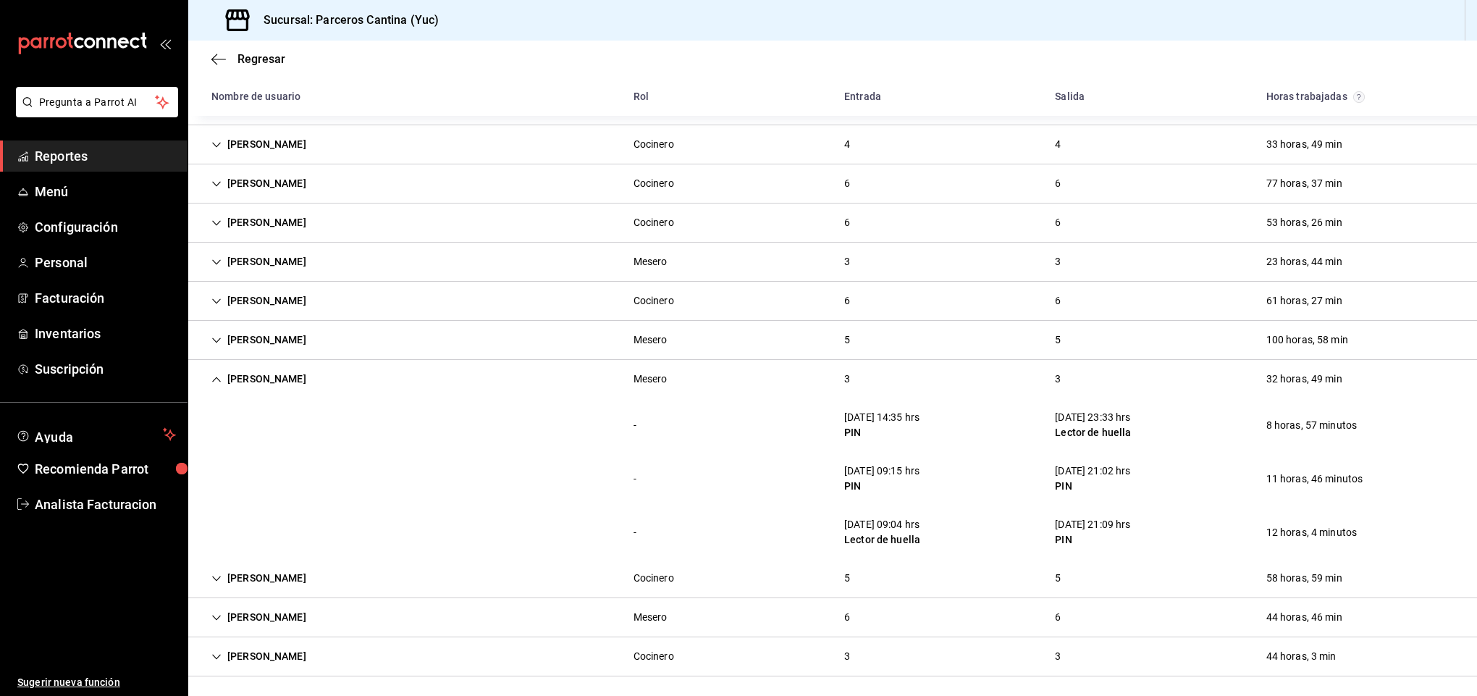
scroll to position [348, 0]
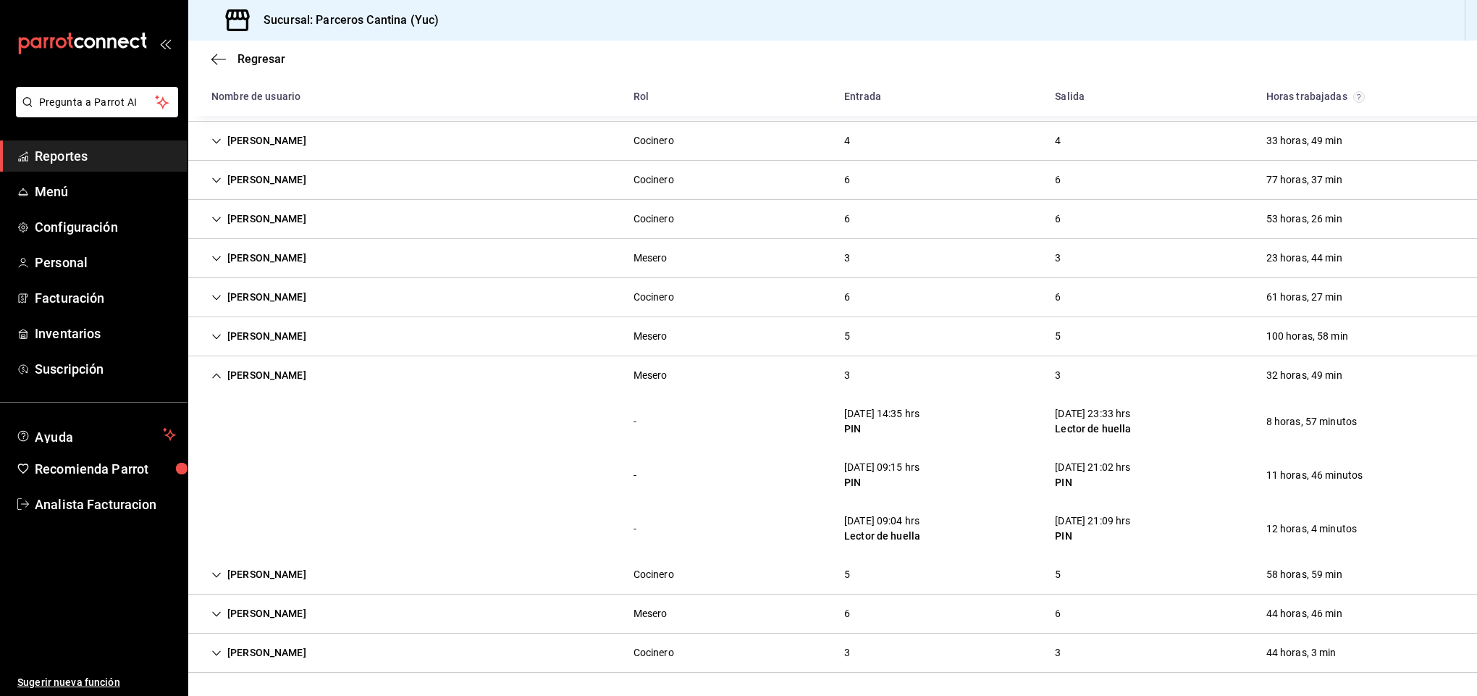
click at [269, 374] on div "[PERSON_NAME]" at bounding box center [259, 375] width 118 height 27
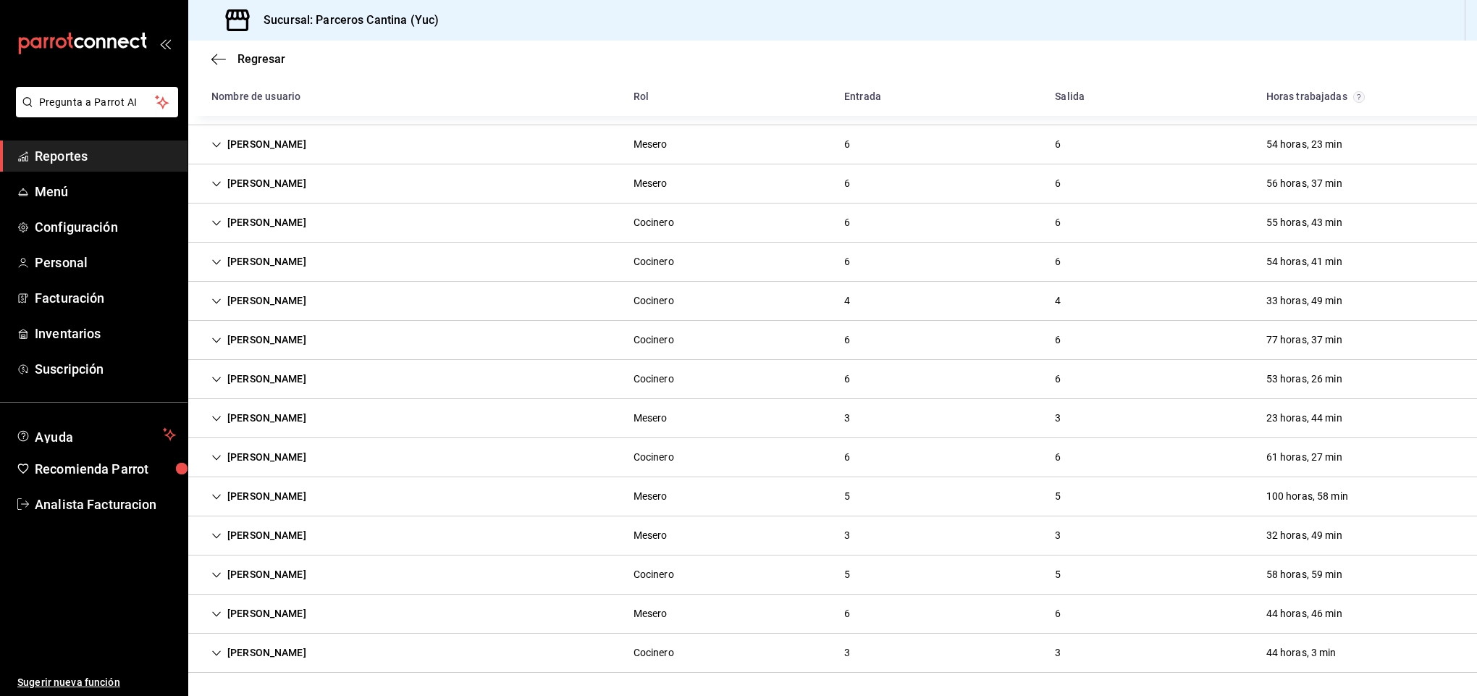
scroll to position [188, 0]
click at [272, 613] on div "[PERSON_NAME]" at bounding box center [259, 613] width 118 height 27
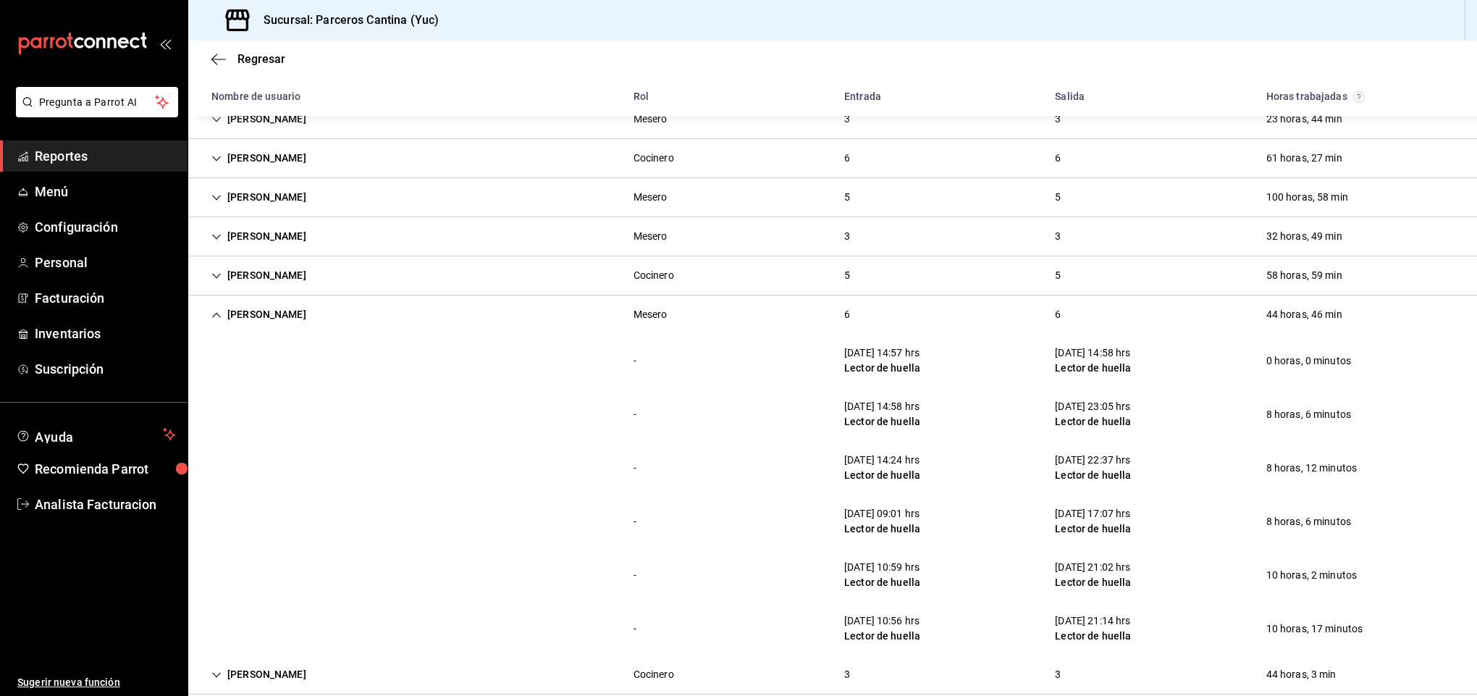
scroll to position [508, 0]
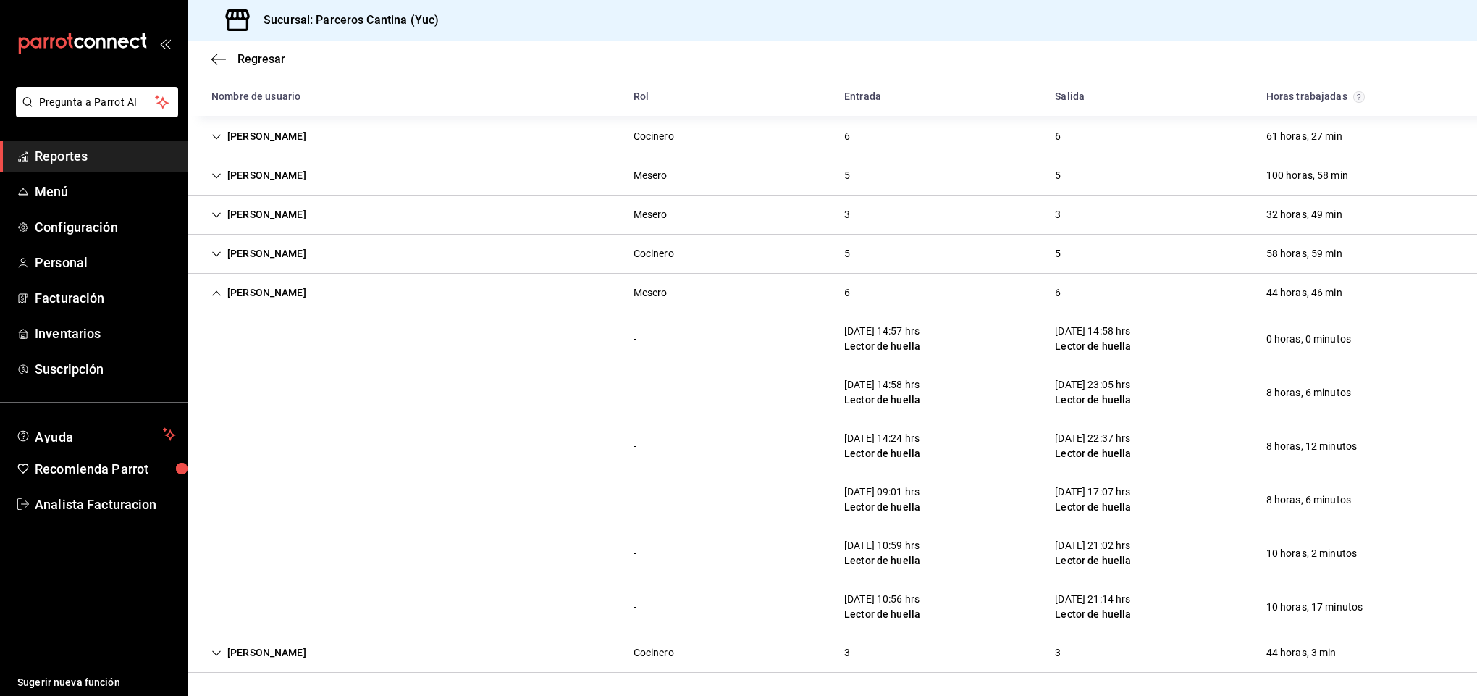
click at [269, 293] on div "[PERSON_NAME]" at bounding box center [259, 292] width 118 height 27
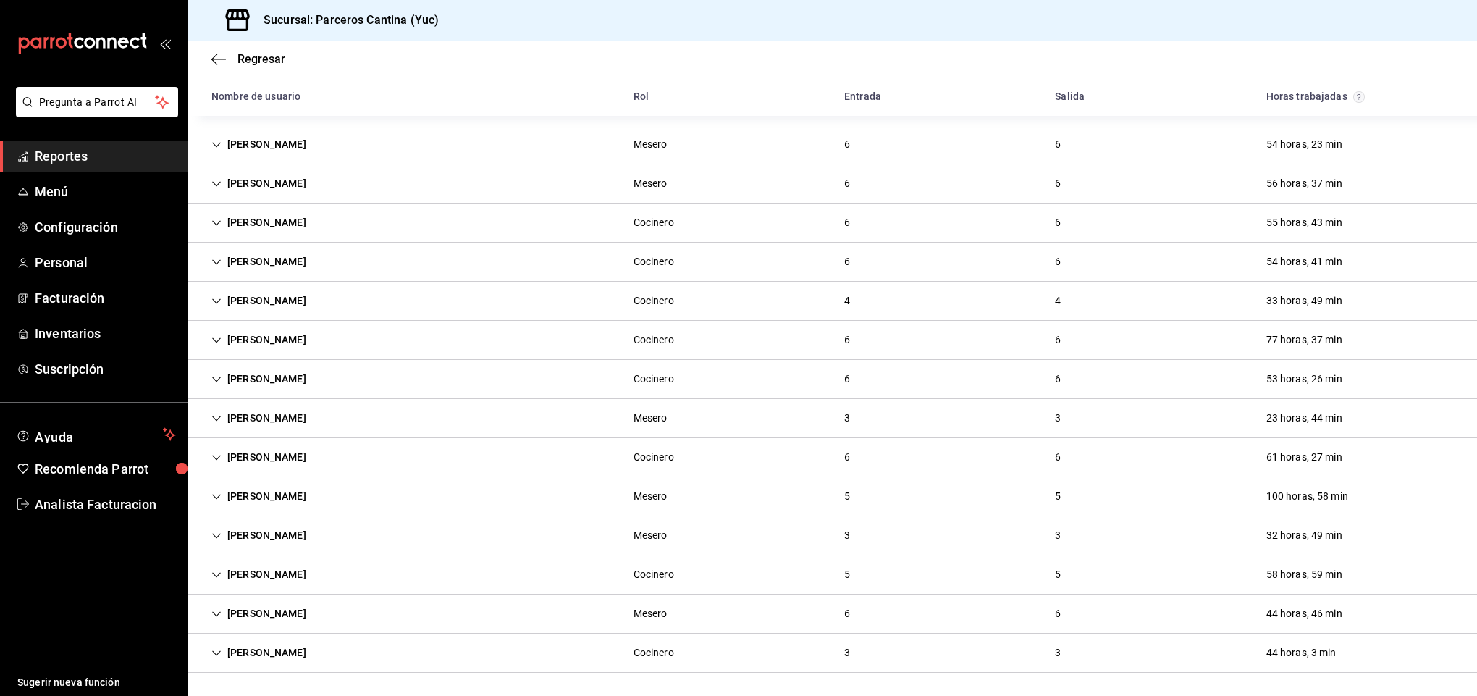
scroll to position [188, 0]
click at [267, 458] on div "[PERSON_NAME]" at bounding box center [259, 457] width 118 height 27
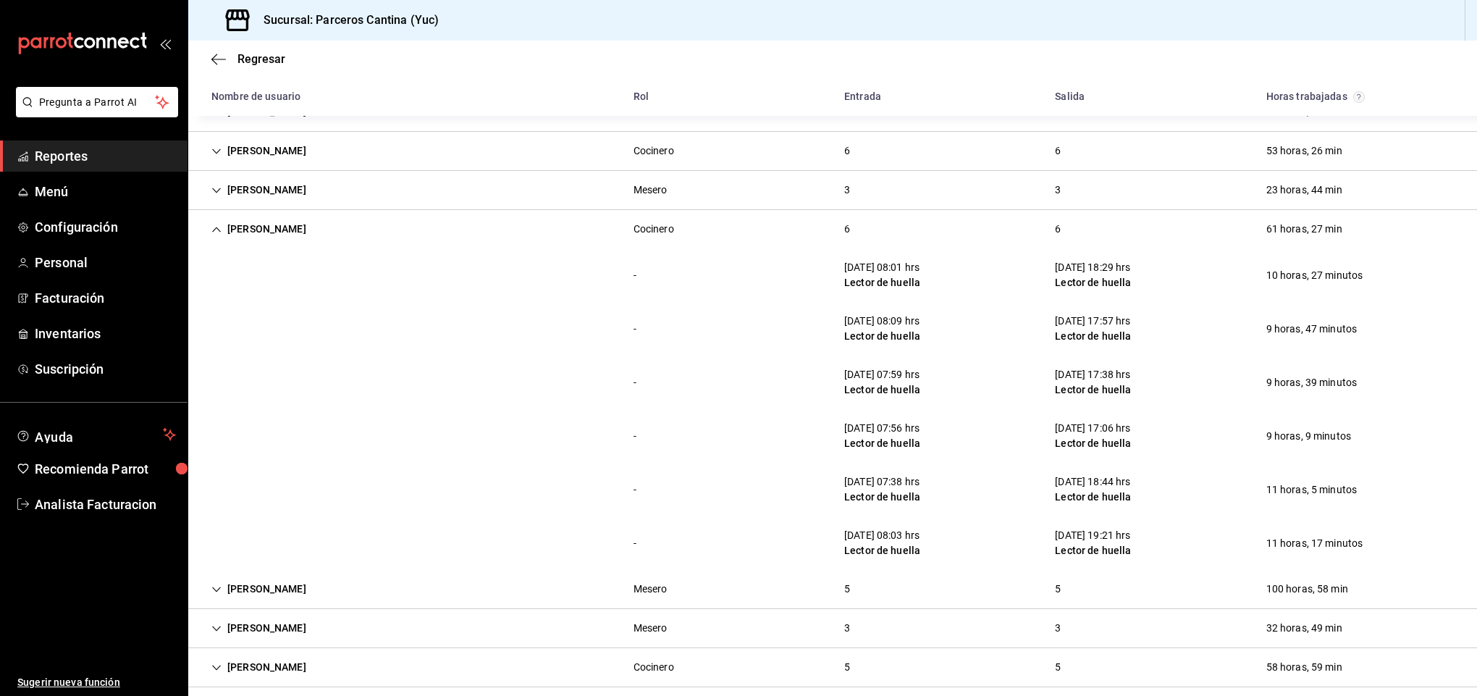
scroll to position [393, 0]
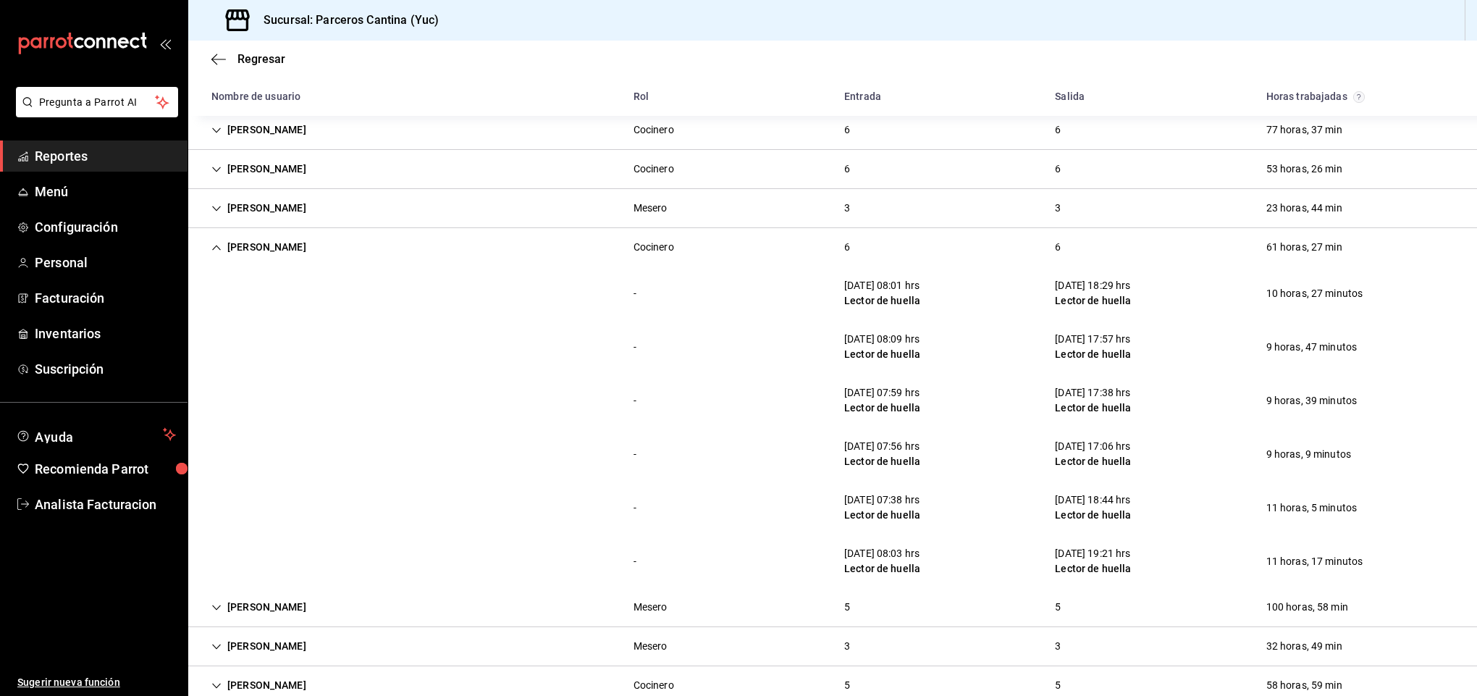
click at [280, 248] on div "[PERSON_NAME]" at bounding box center [259, 247] width 118 height 27
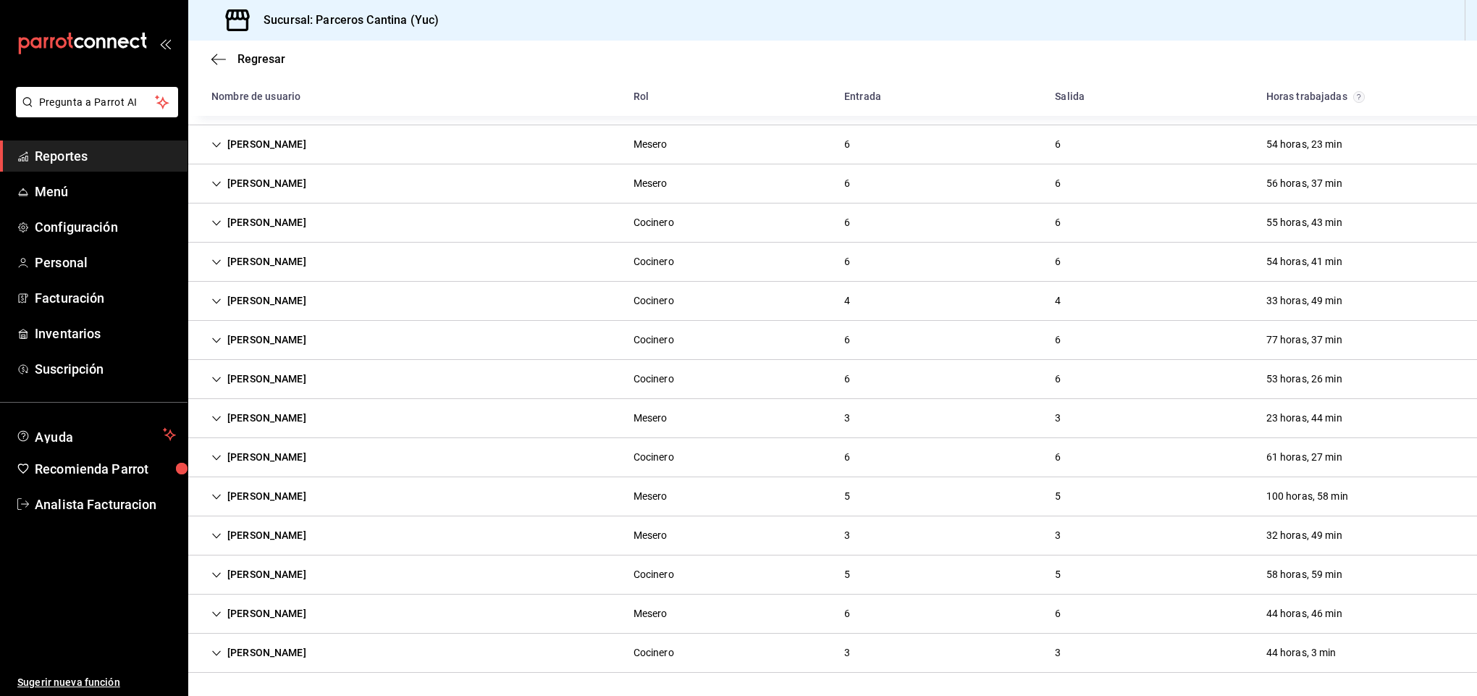
scroll to position [188, 0]
click at [255, 335] on div "[PERSON_NAME]" at bounding box center [259, 340] width 118 height 27
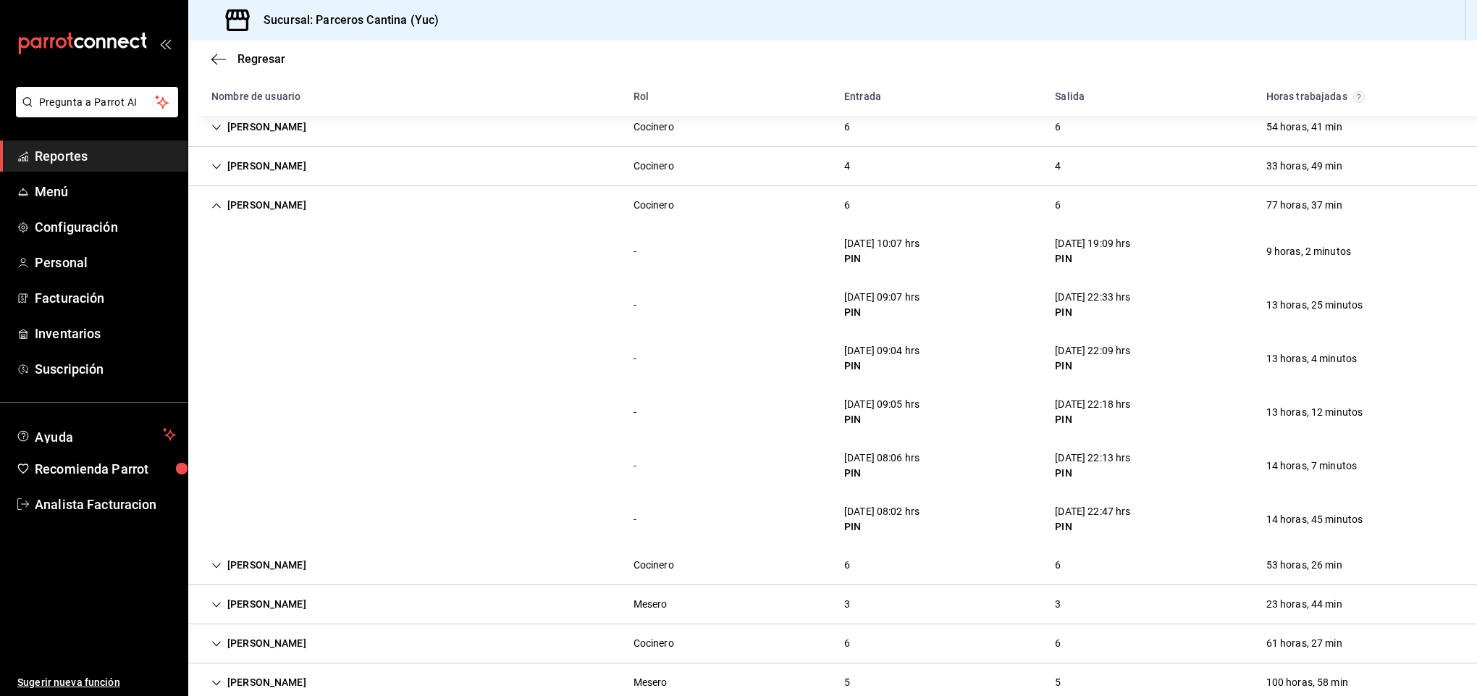
scroll to position [305, 0]
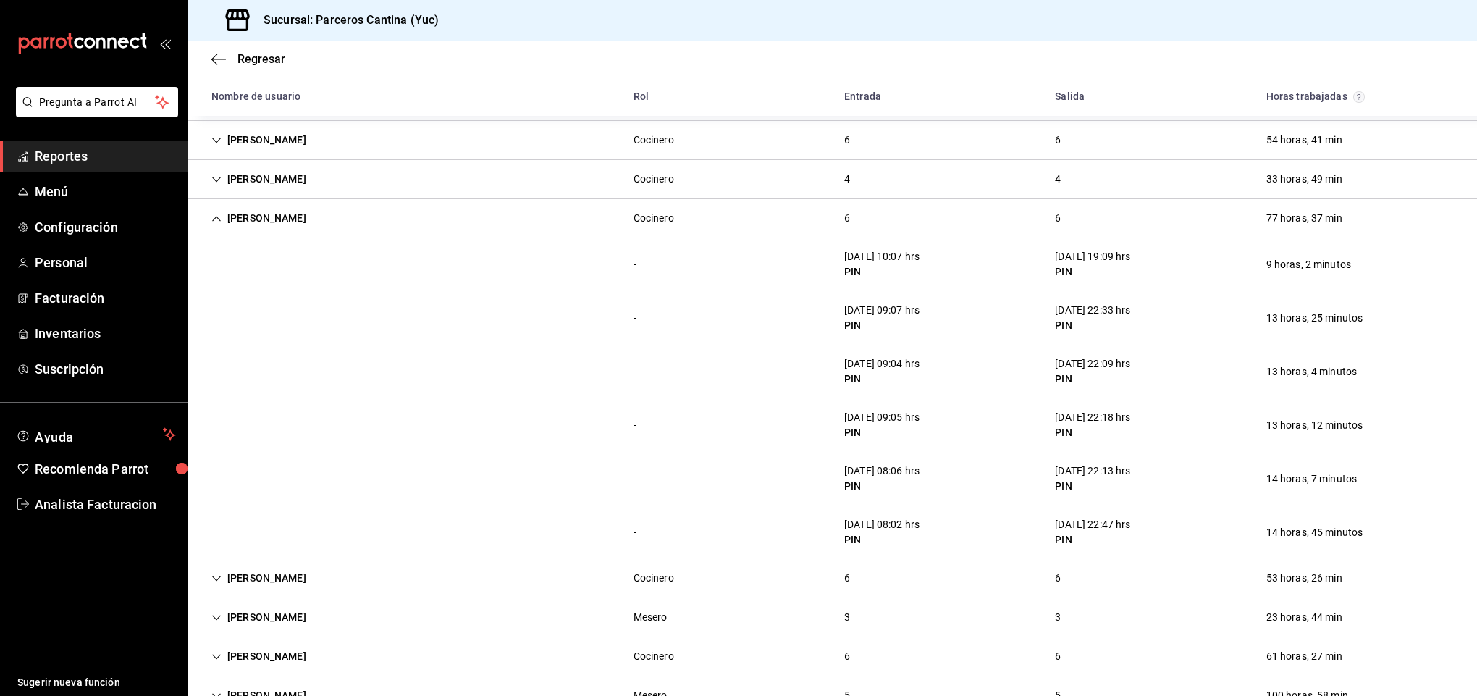
click at [242, 216] on div "[PERSON_NAME]" at bounding box center [259, 218] width 118 height 27
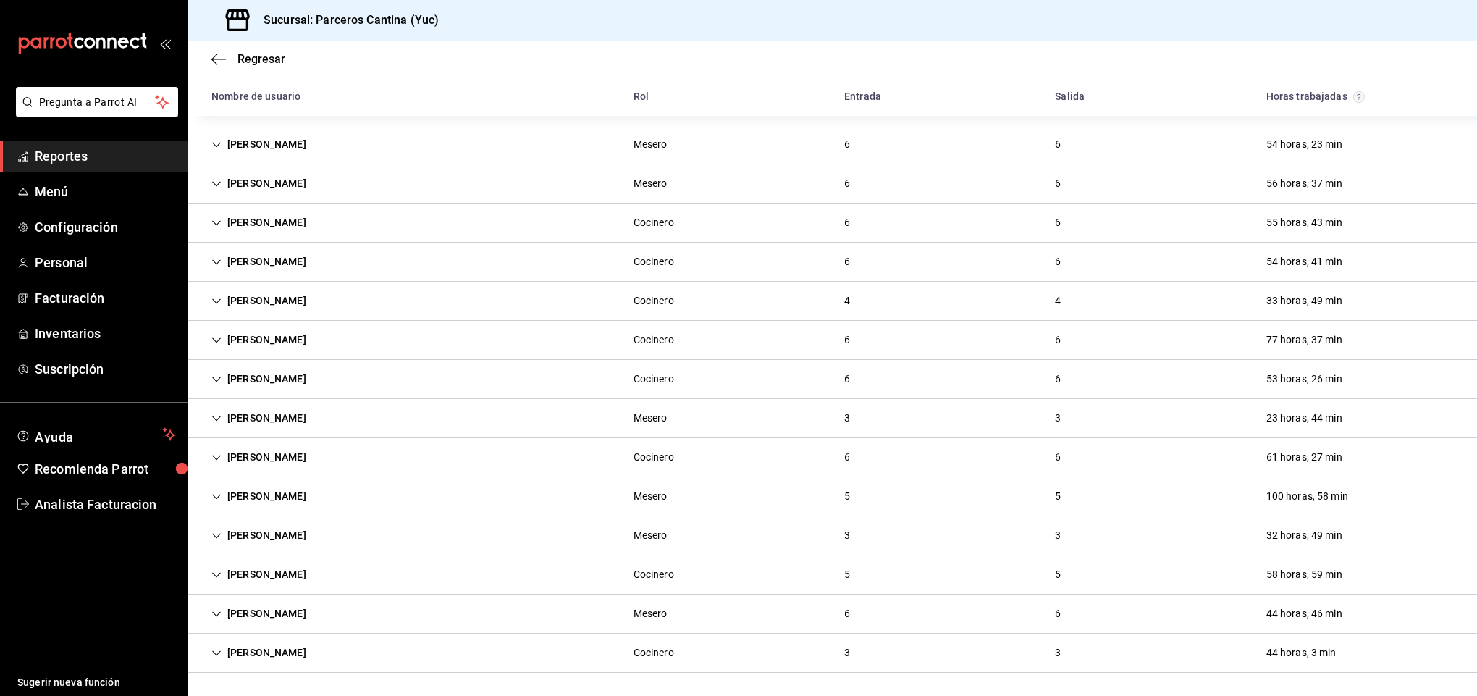
scroll to position [188, 0]
drag, startPoint x: 259, startPoint y: 291, endPoint x: 253, endPoint y: 313, distance: 22.7
click at [259, 292] on div "[PERSON_NAME]" at bounding box center [259, 300] width 118 height 27
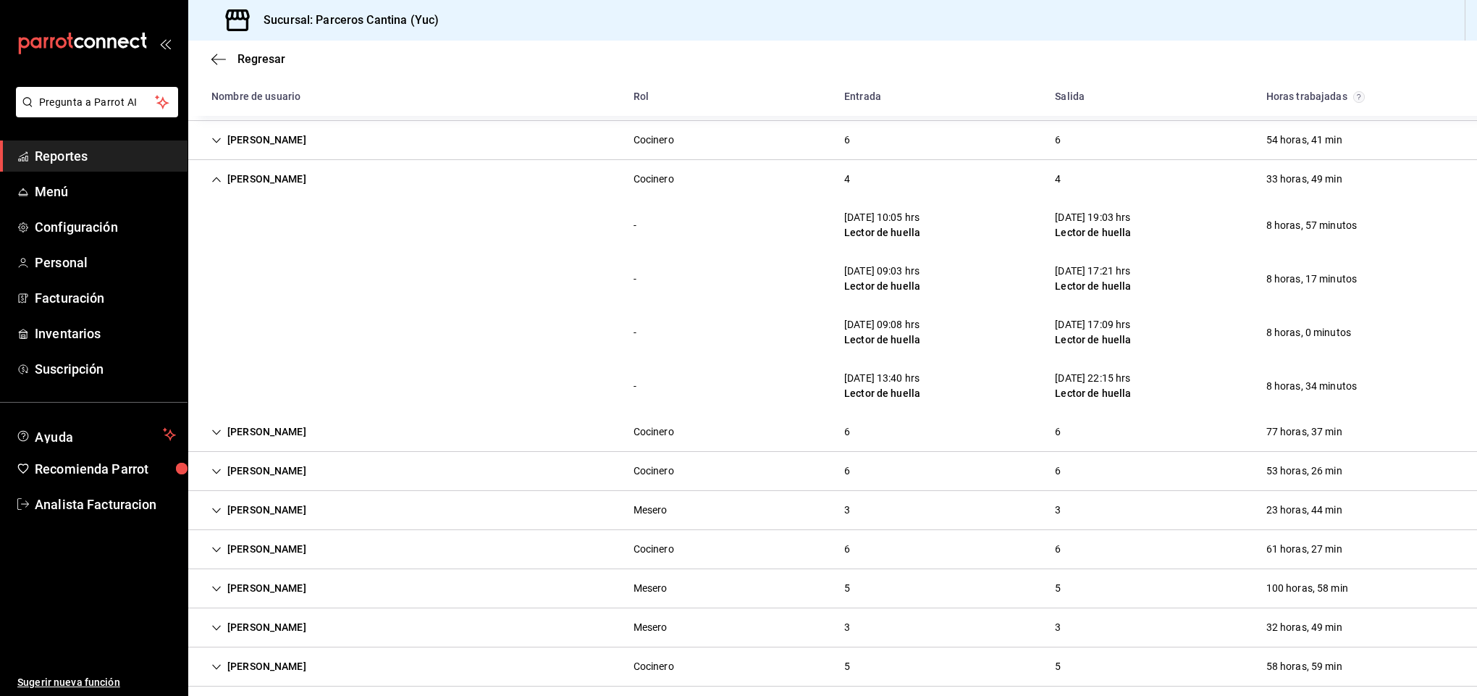
click at [268, 178] on div "[PERSON_NAME]" at bounding box center [259, 179] width 118 height 27
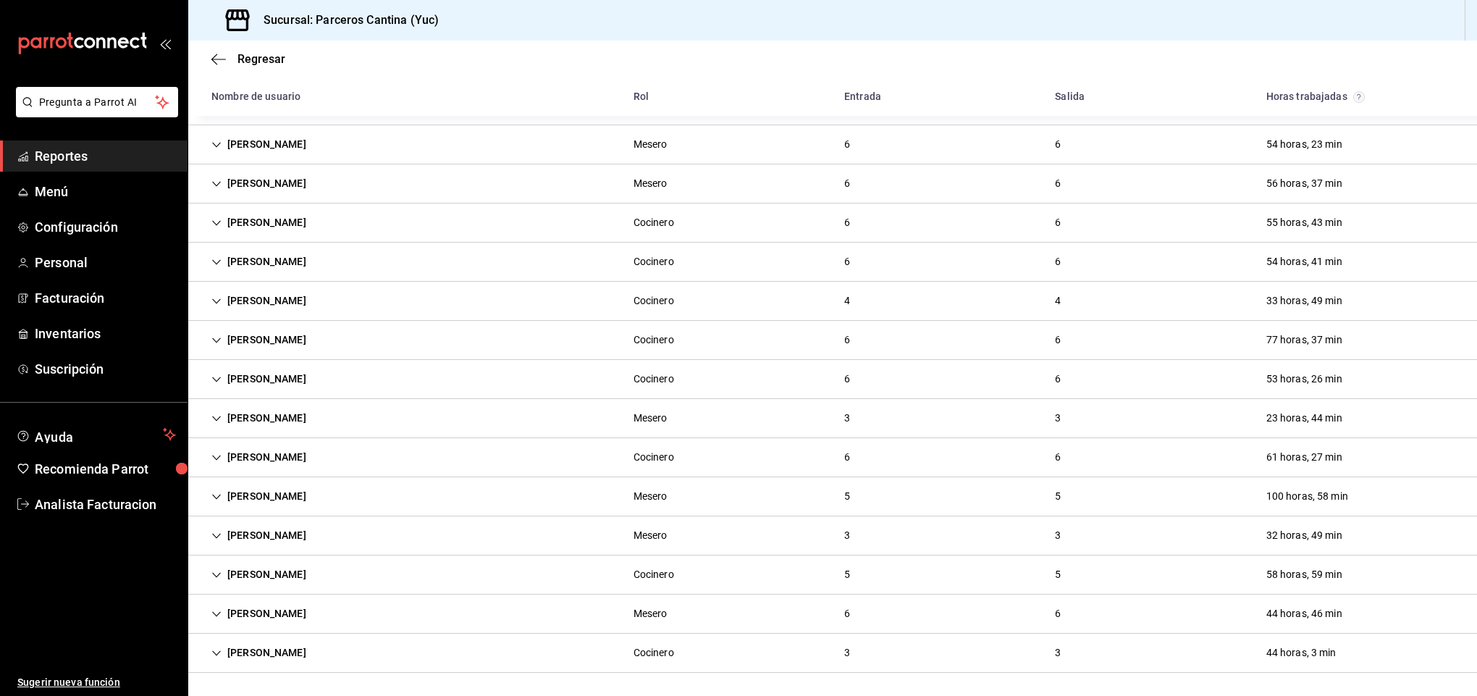
scroll to position [188, 0]
click at [278, 259] on div "[PERSON_NAME]" at bounding box center [259, 261] width 118 height 27
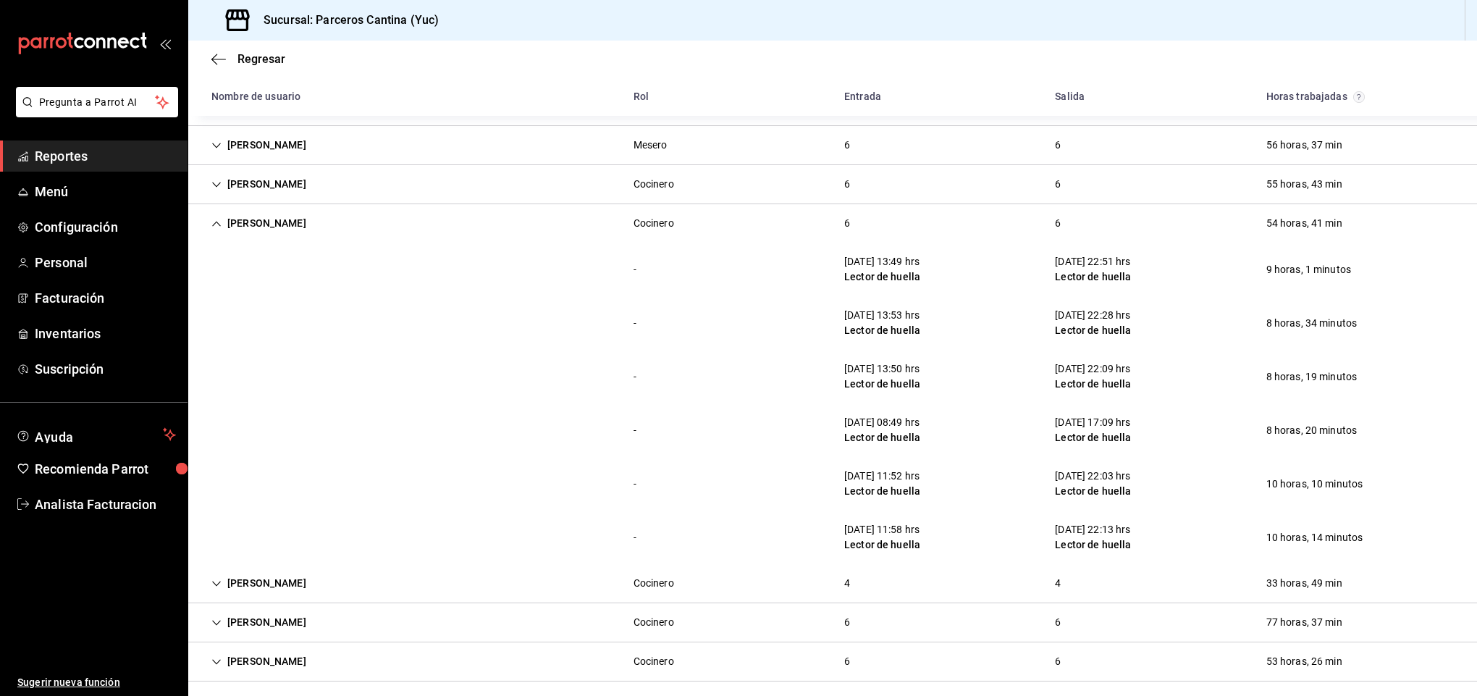
scroll to position [185, 0]
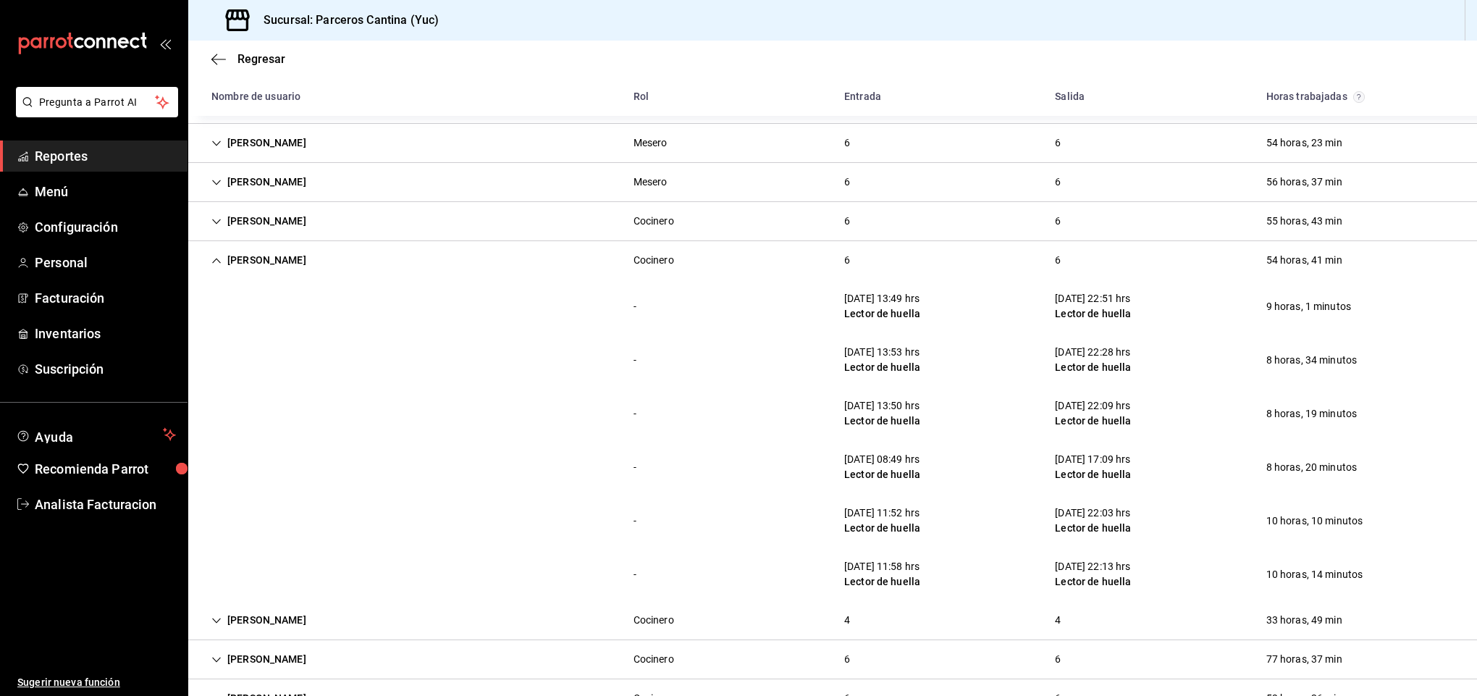
click at [269, 261] on div "[PERSON_NAME]" at bounding box center [259, 260] width 118 height 27
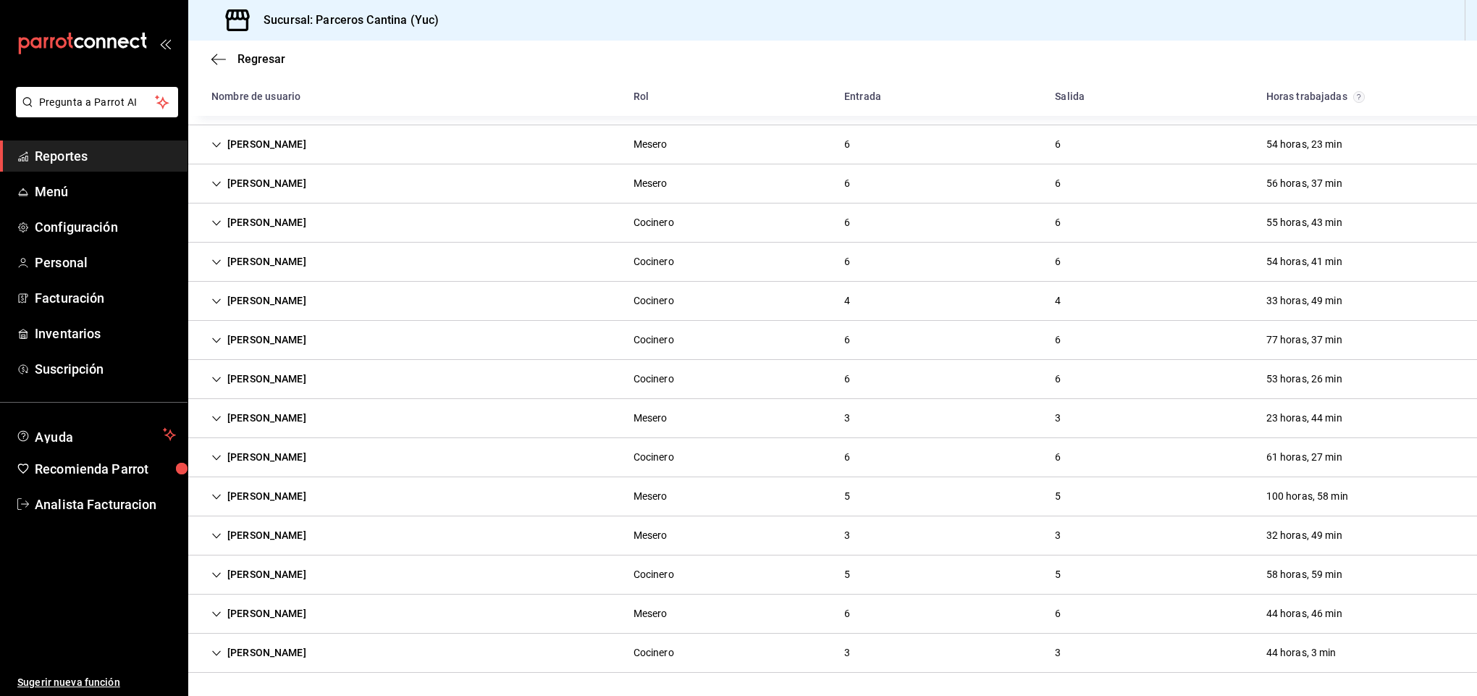
click at [248, 217] on div "[PERSON_NAME]" at bounding box center [259, 222] width 118 height 27
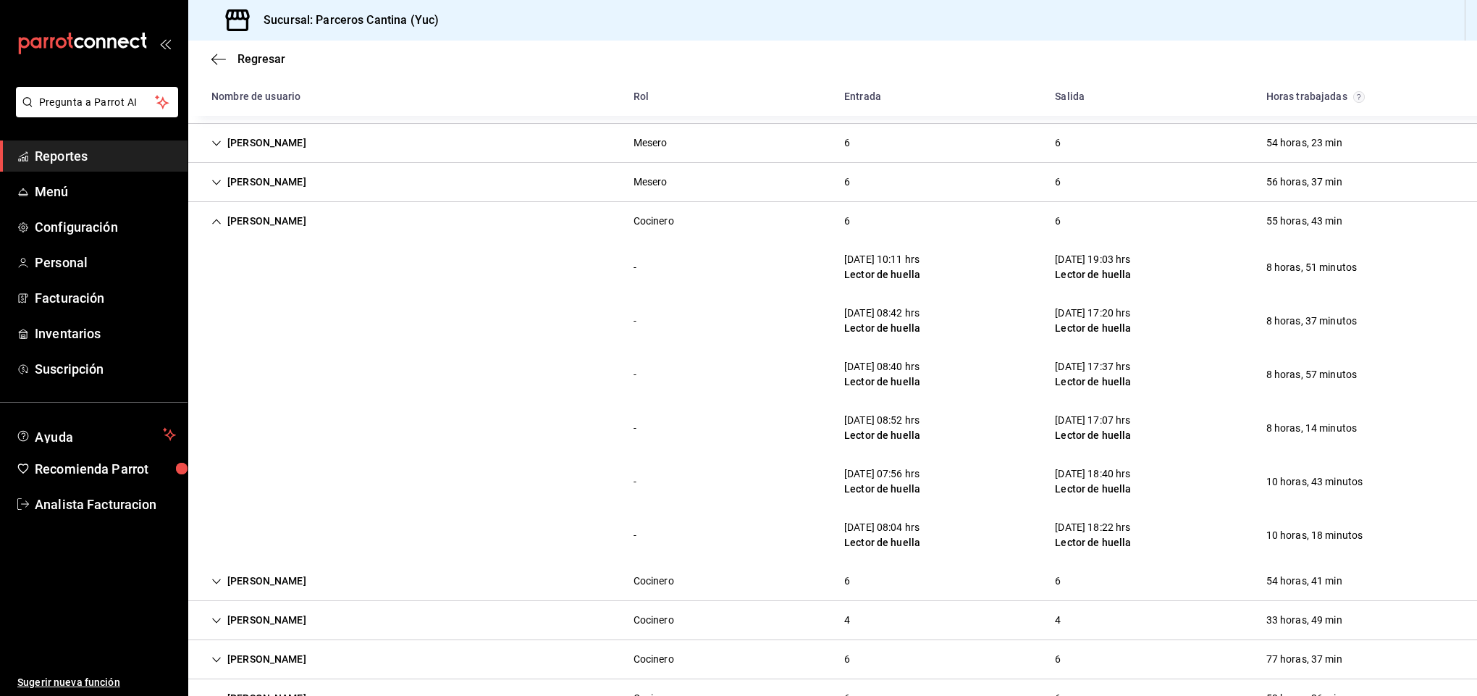
click at [261, 222] on div "[PERSON_NAME]" at bounding box center [259, 221] width 118 height 27
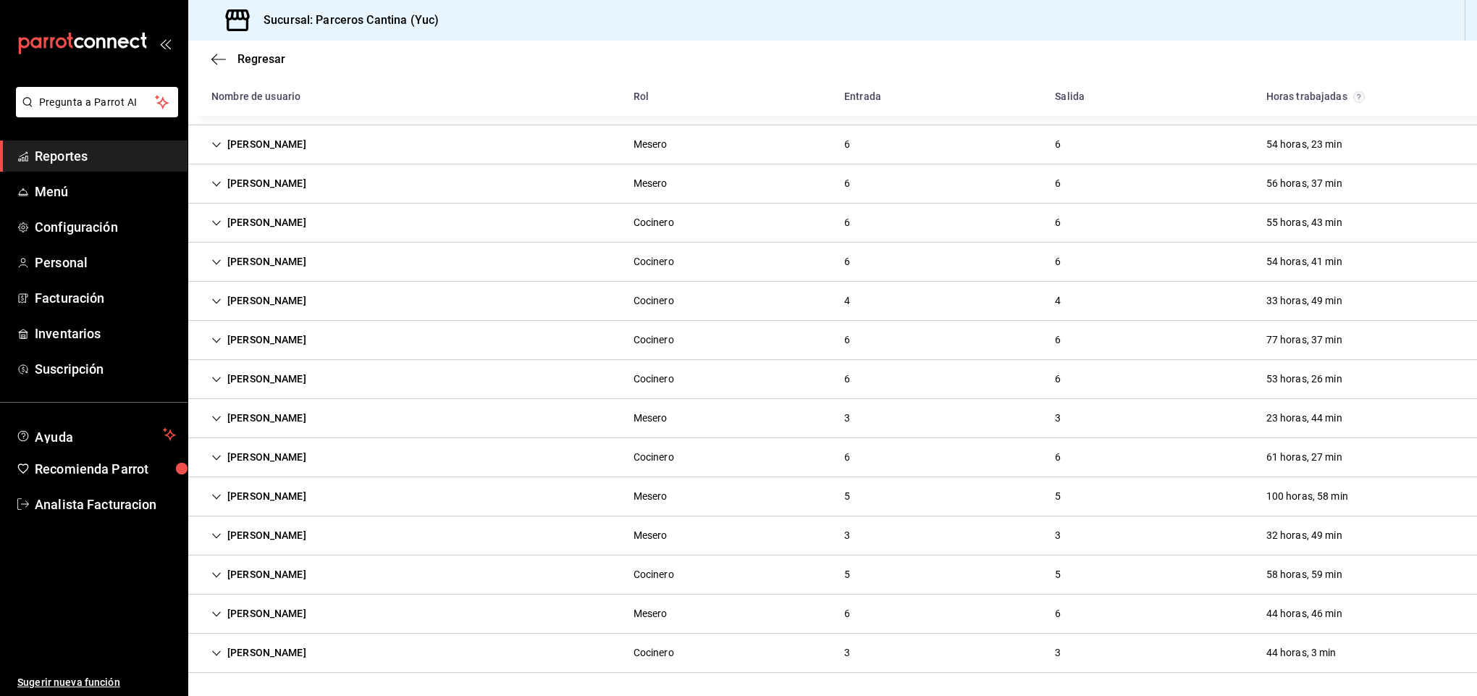
click at [261, 295] on div "[PERSON_NAME]" at bounding box center [259, 300] width 118 height 27
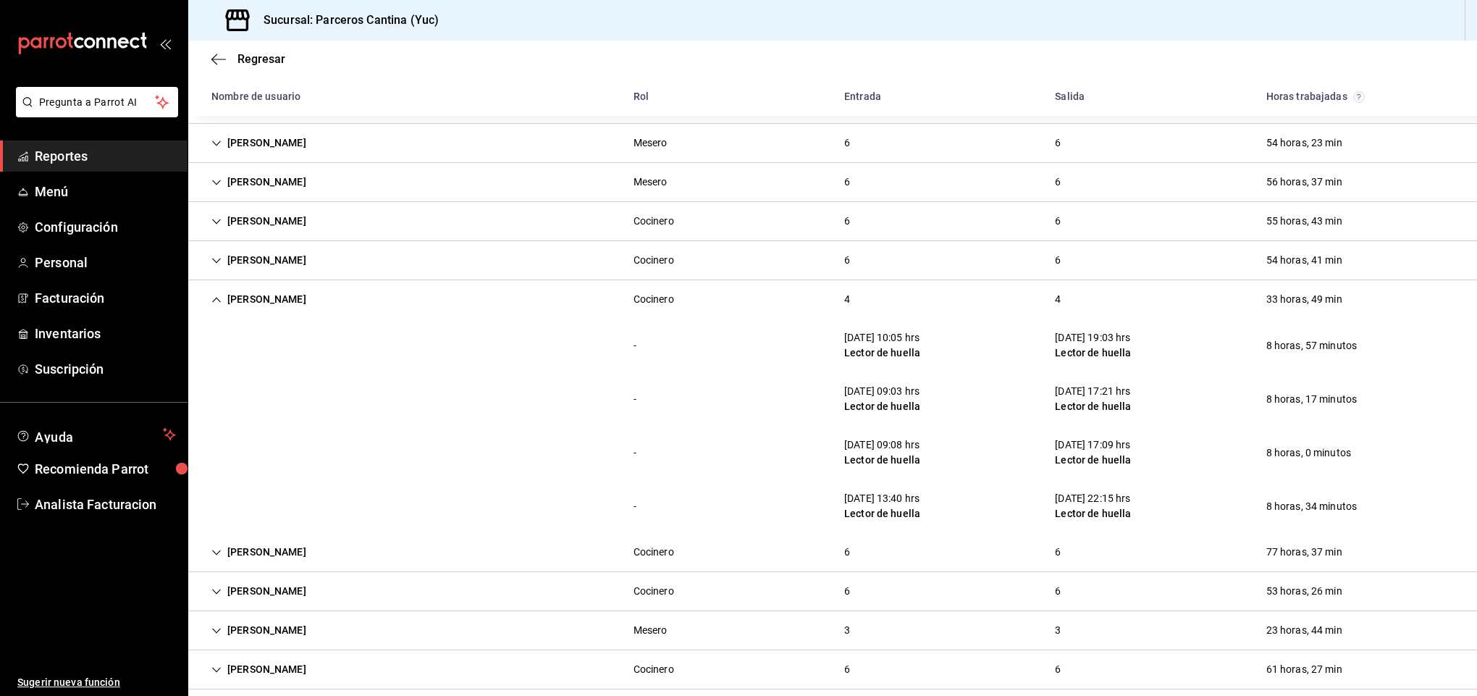
click at [713, 470] on div "- 13/08/25 09:08 hrs Lector de huella 13/08/25 17:09 hrs Lector de huella 8 hor…" at bounding box center [832, 453] width 1289 height 54
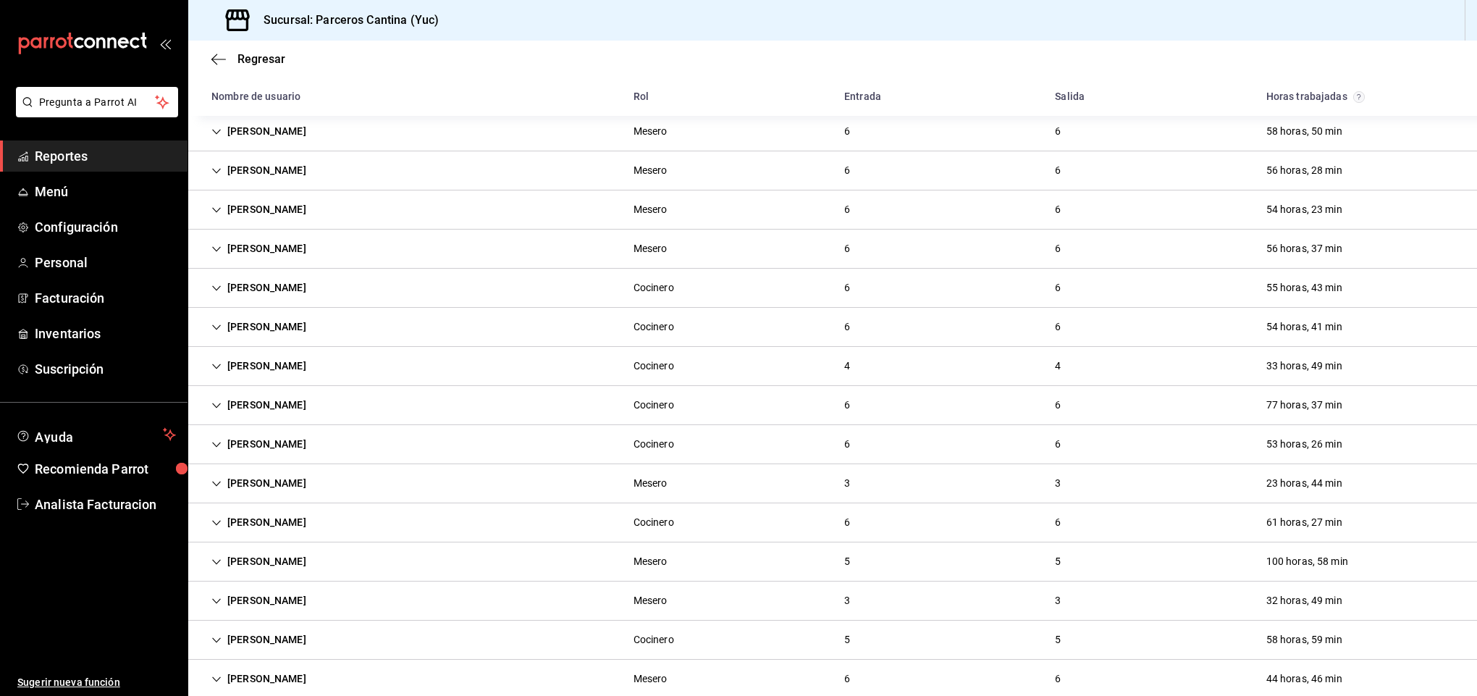
scroll to position [130, 0]
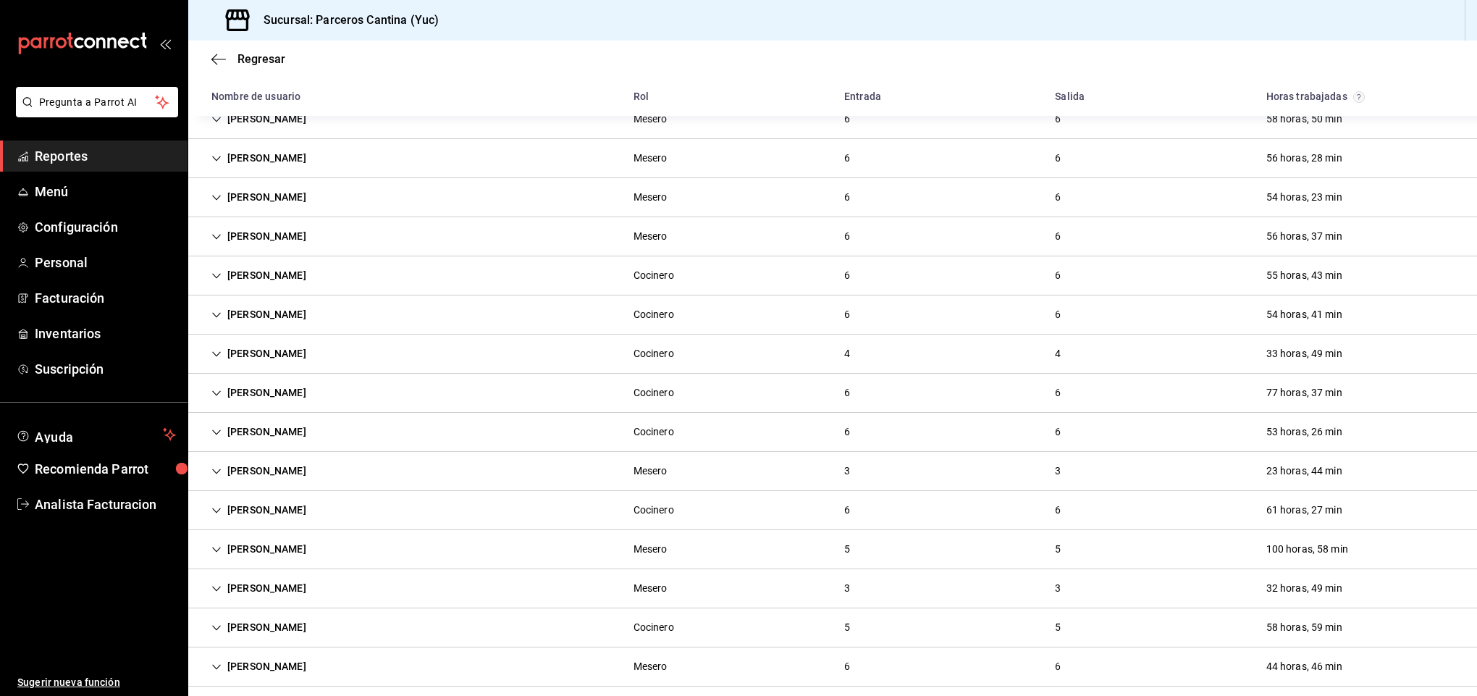
click at [259, 434] on div "[PERSON_NAME]" at bounding box center [259, 432] width 118 height 27
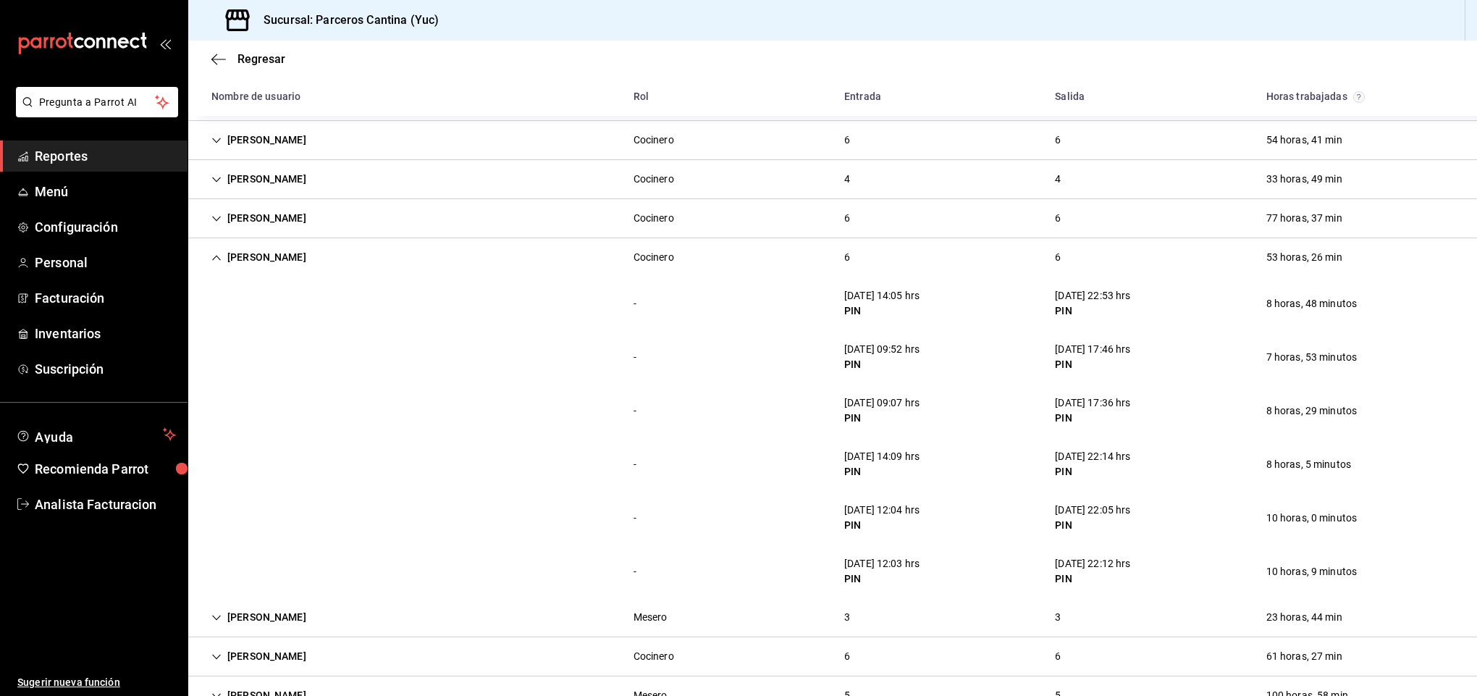
scroll to position [348, 0]
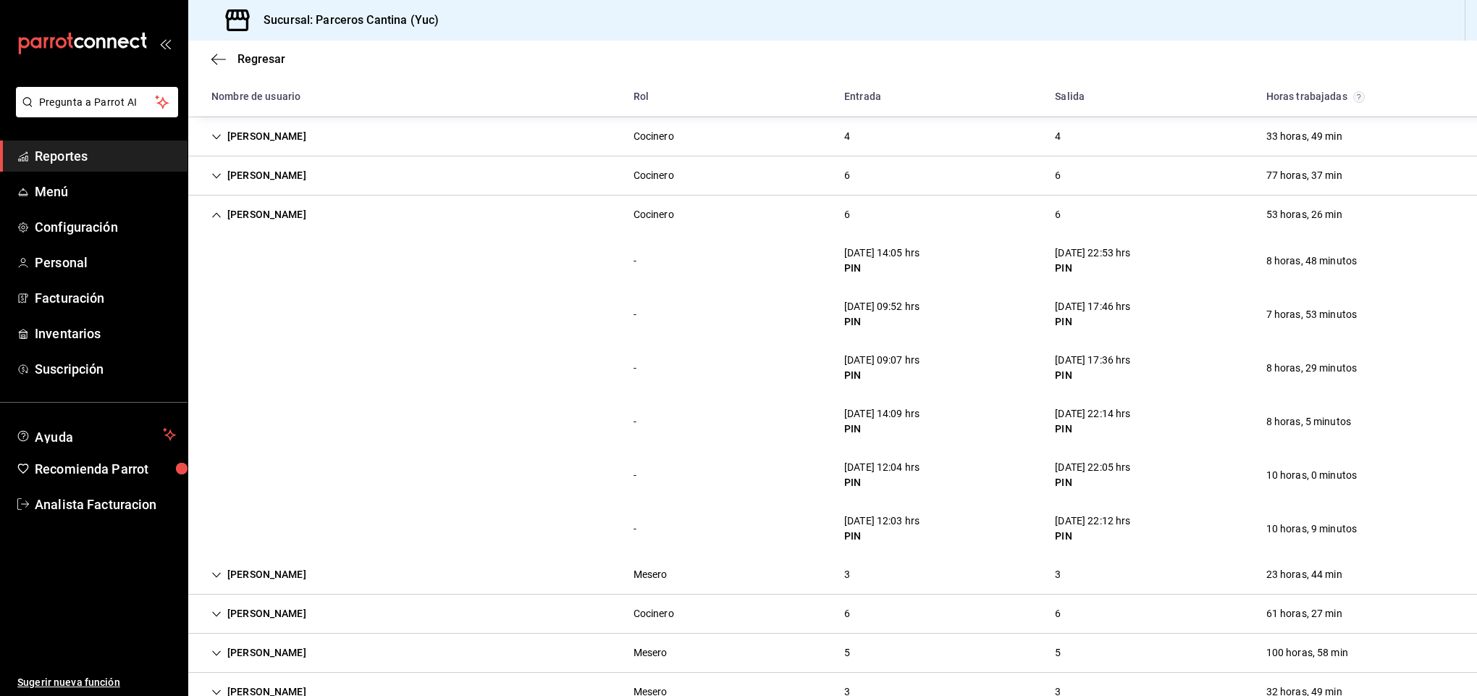
click at [291, 217] on div "[PERSON_NAME]" at bounding box center [259, 214] width 118 height 27
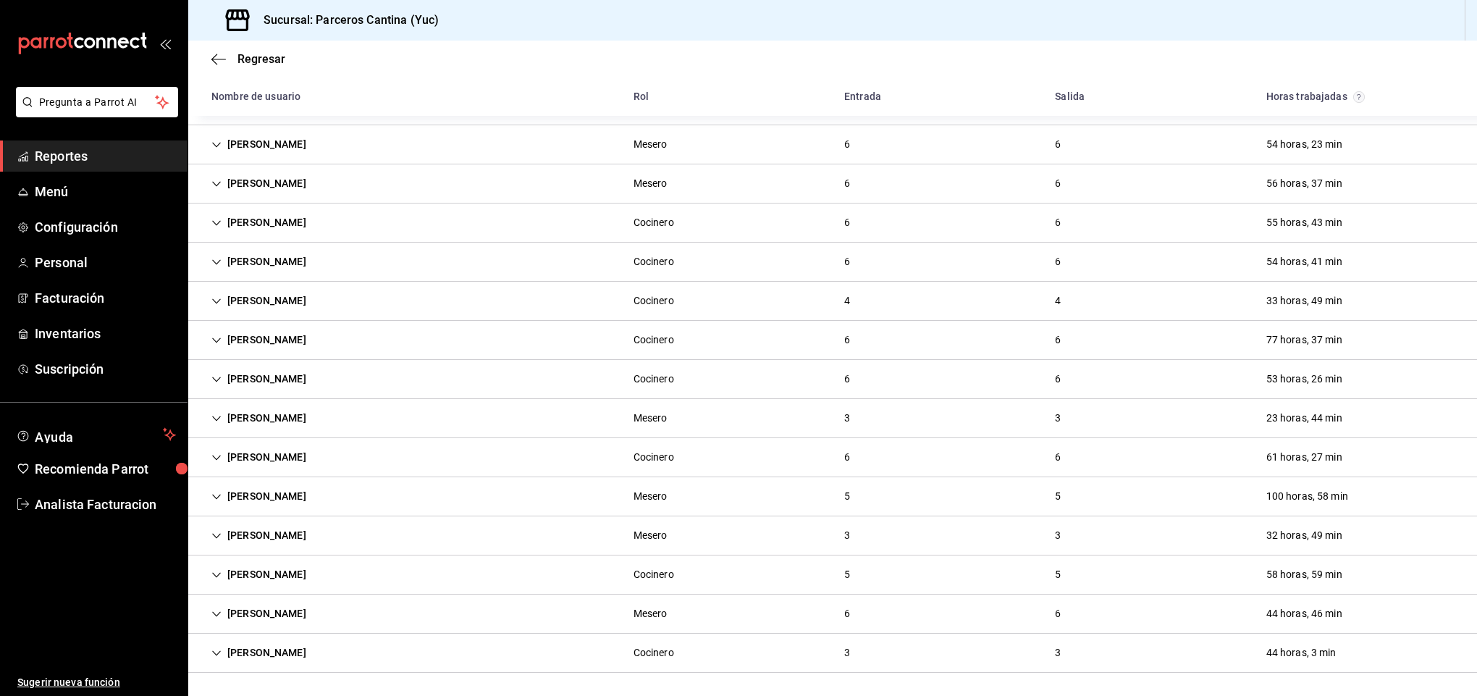
scroll to position [188, 0]
click at [311, 647] on div "[PERSON_NAME]" at bounding box center [259, 652] width 118 height 27
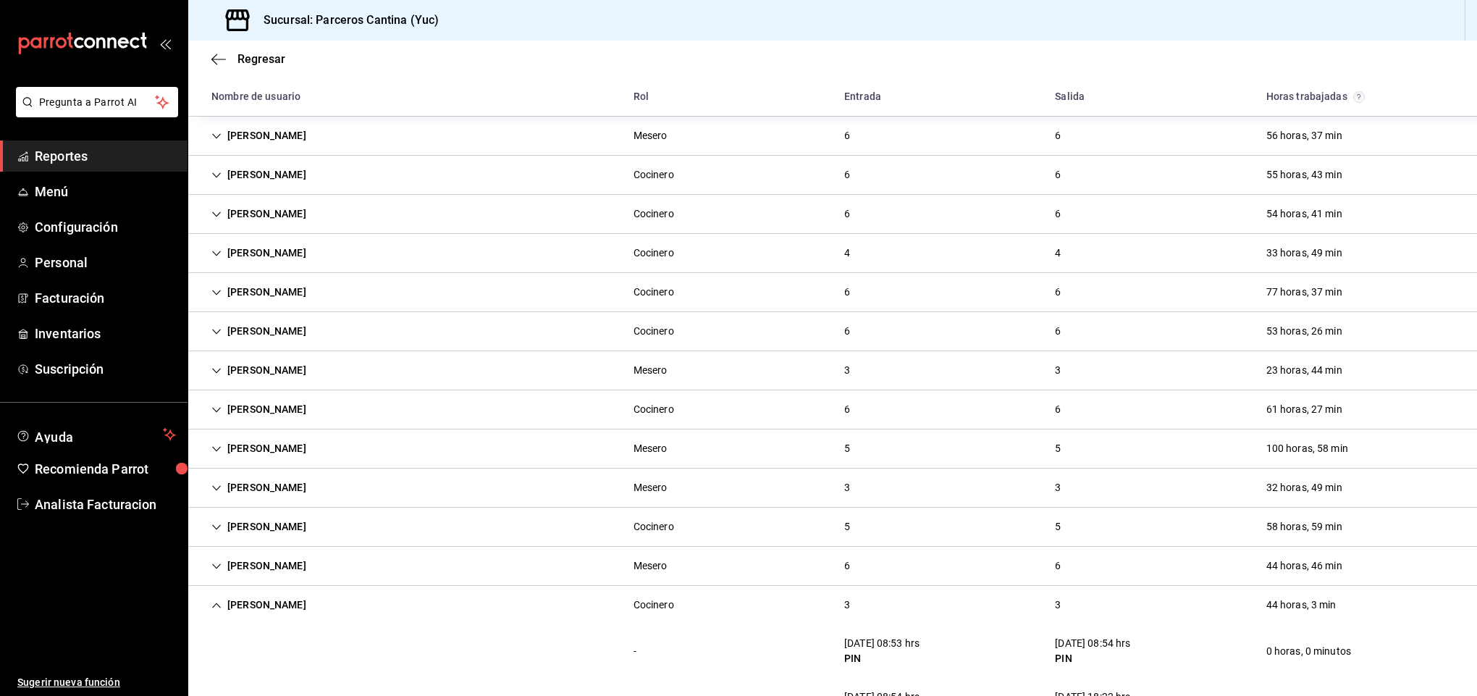
scroll to position [348, 0]
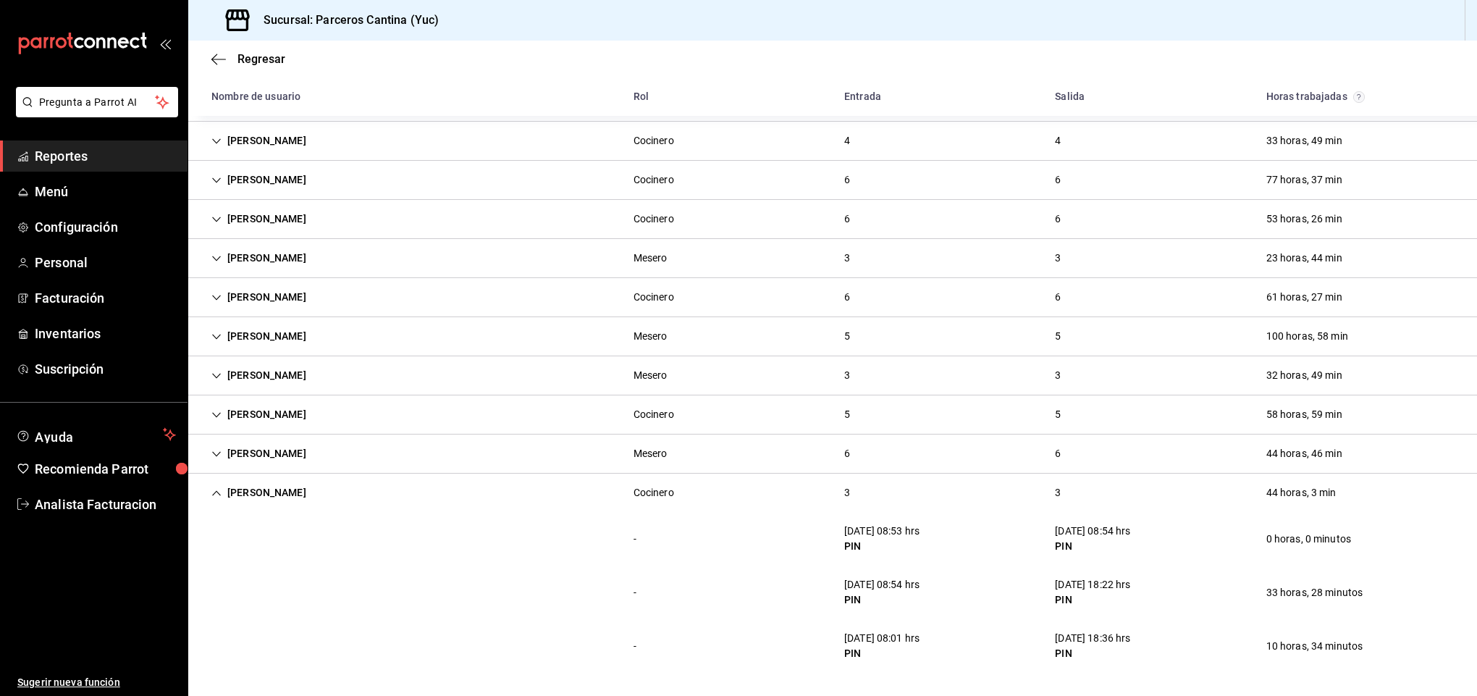
click at [515, 595] on div "- 15/08/25 08:54 hrs PIN 16/08/25 18:22 hrs PIN 33 horas, 28 minutos" at bounding box center [832, 593] width 1289 height 54
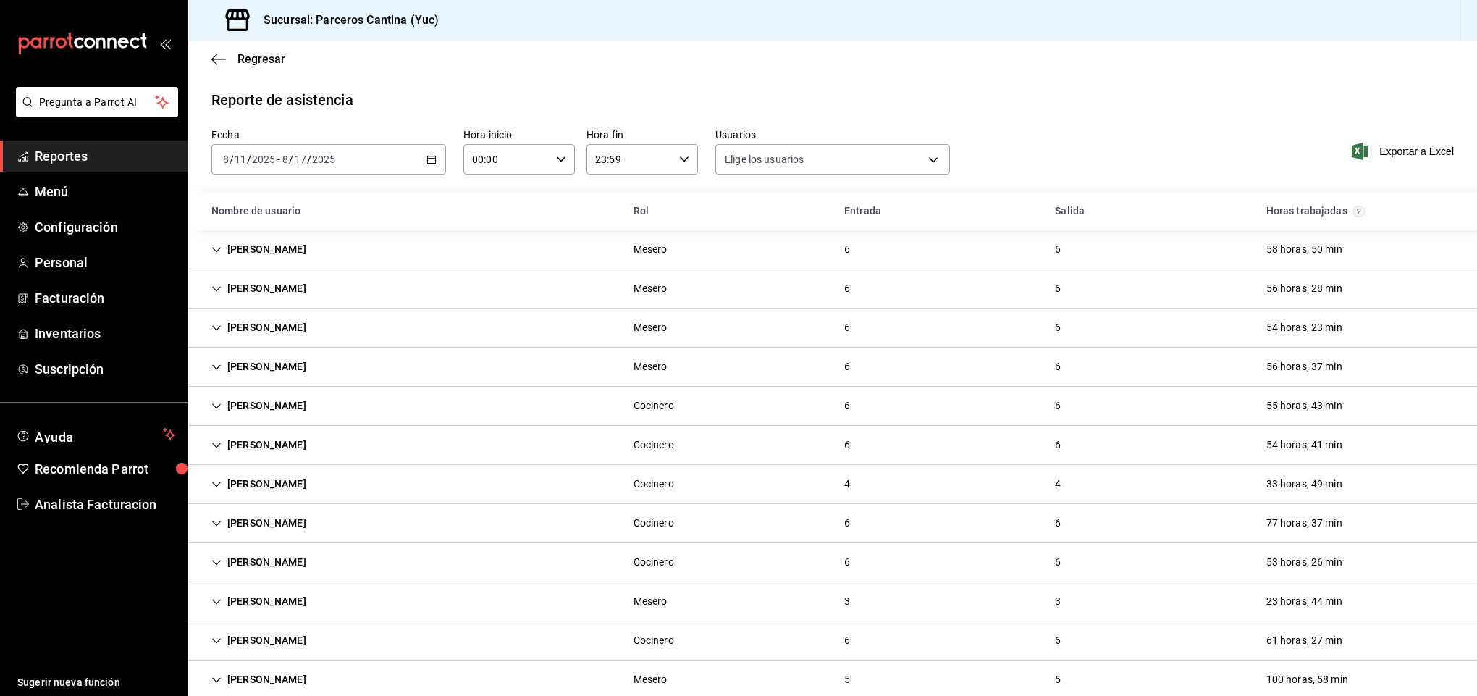
type input "b2c6943c-d1e5-42b8-9a34-bbc5dc885697,639953cd-4e7d-4373-afdd-9acbc1eeb204,18703…"
